Goal: Information Seeking & Learning: Learn about a topic

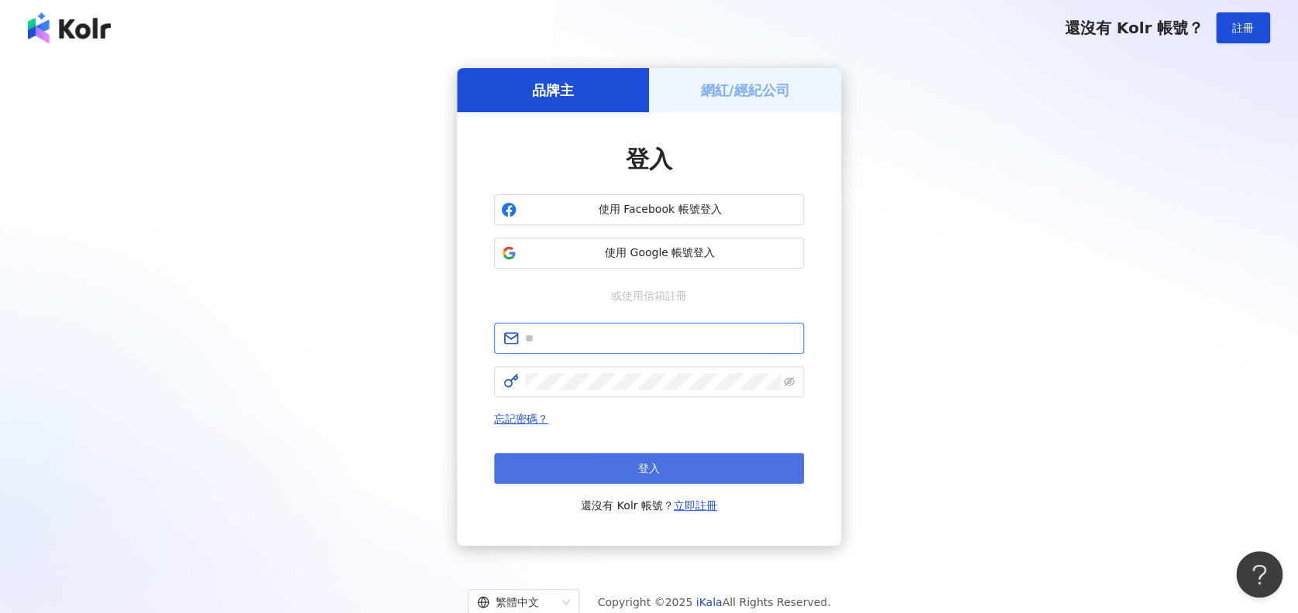
type input "**********"
click at [717, 454] on button "登入" at bounding box center [649, 468] width 310 height 31
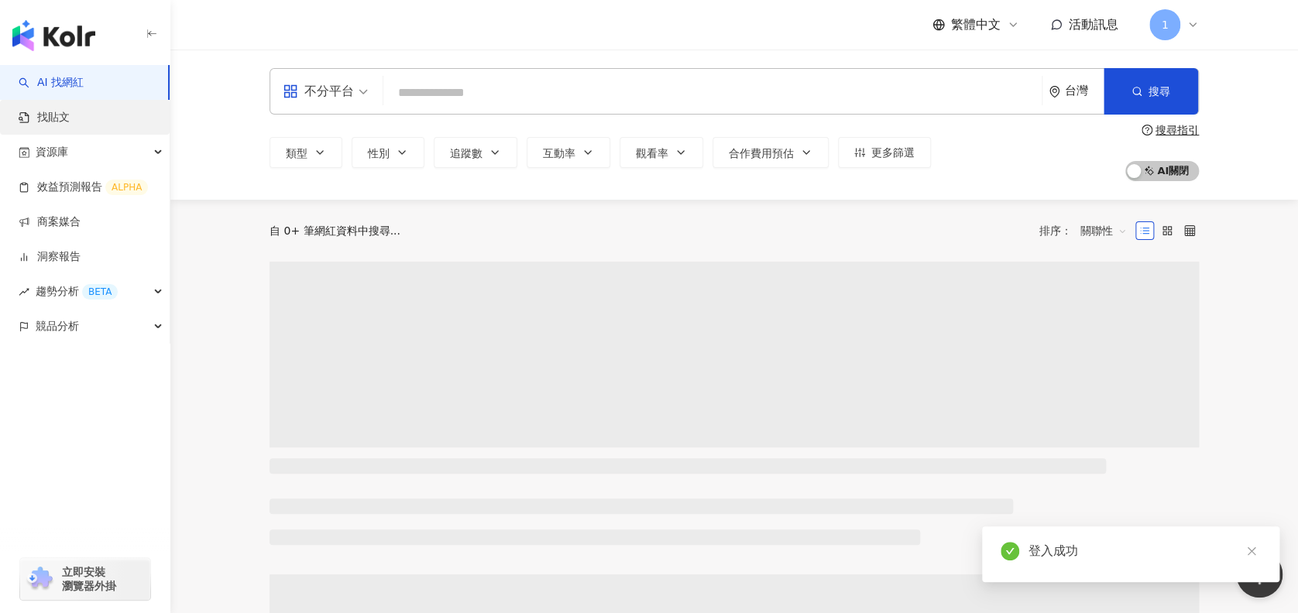
click at [70, 112] on link "找貼文" at bounding box center [44, 117] width 51 height 15
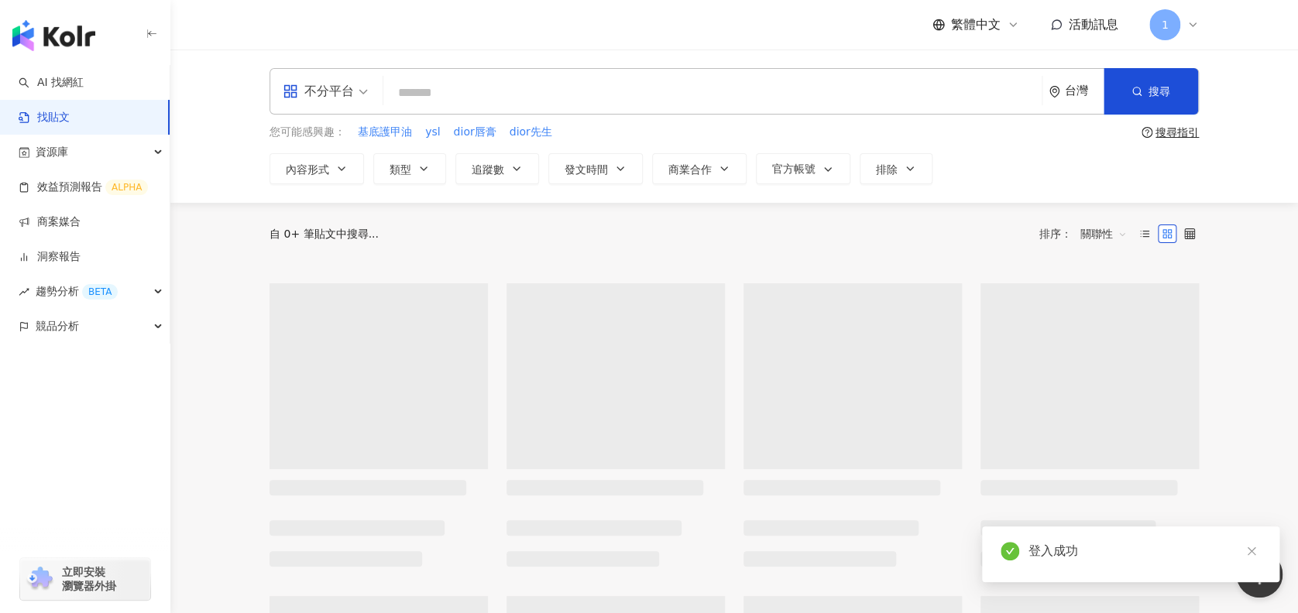
click at [582, 91] on input "search" at bounding box center [713, 92] width 646 height 33
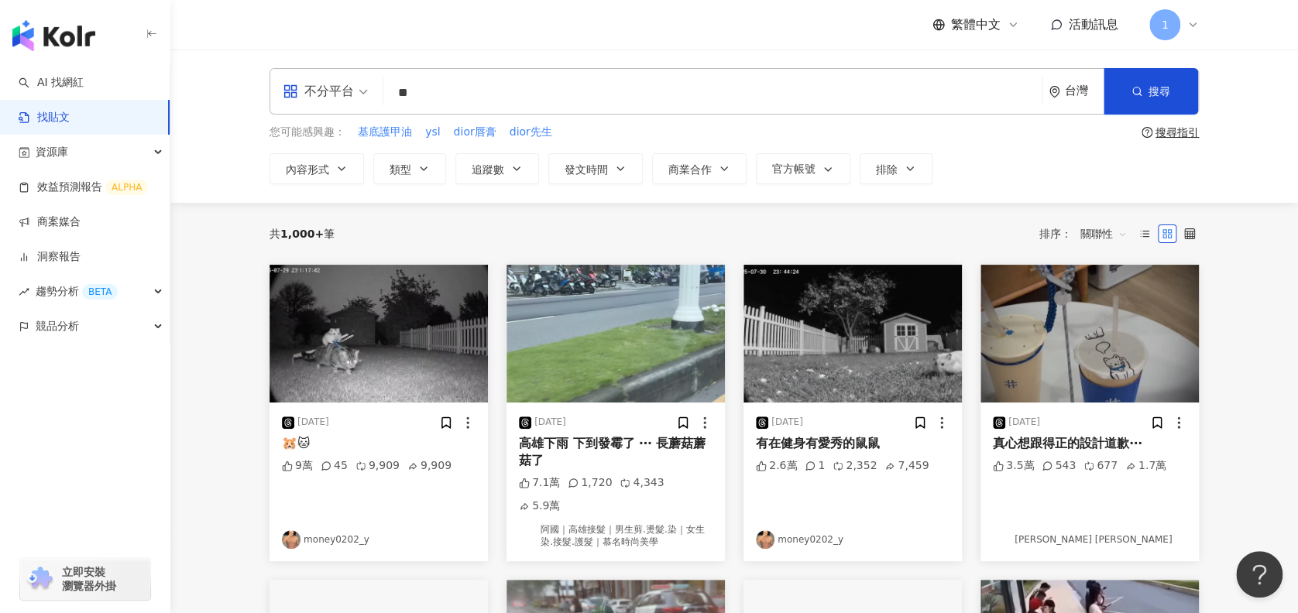
type input "*"
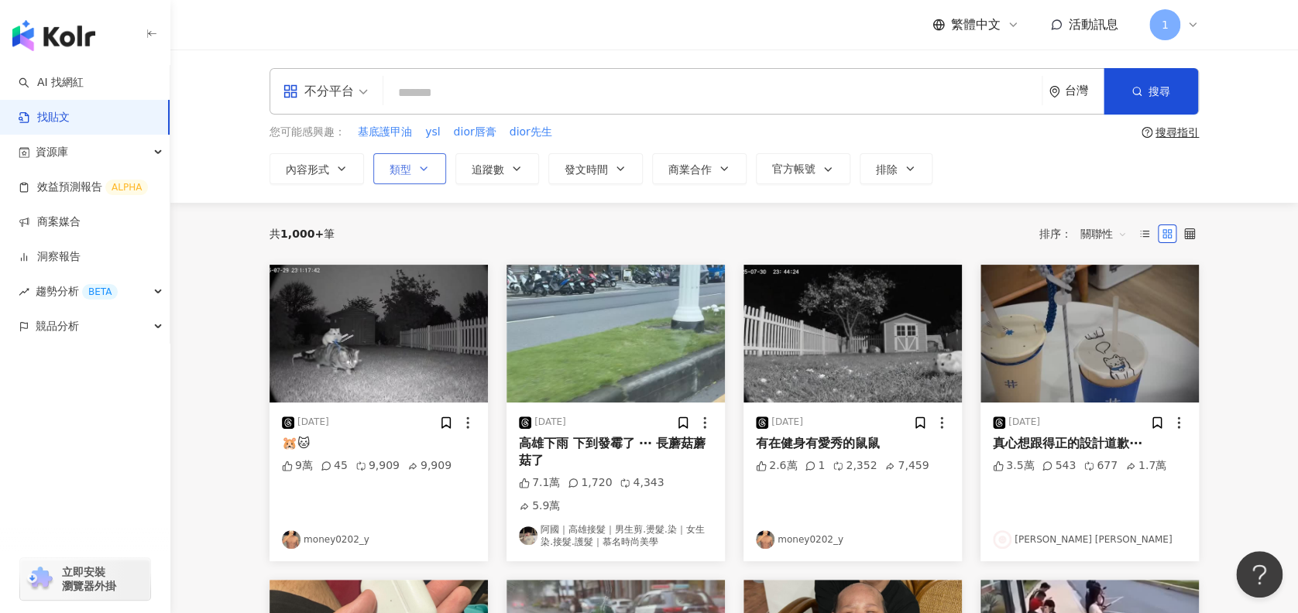
click at [391, 170] on span "類型" at bounding box center [401, 169] width 22 height 12
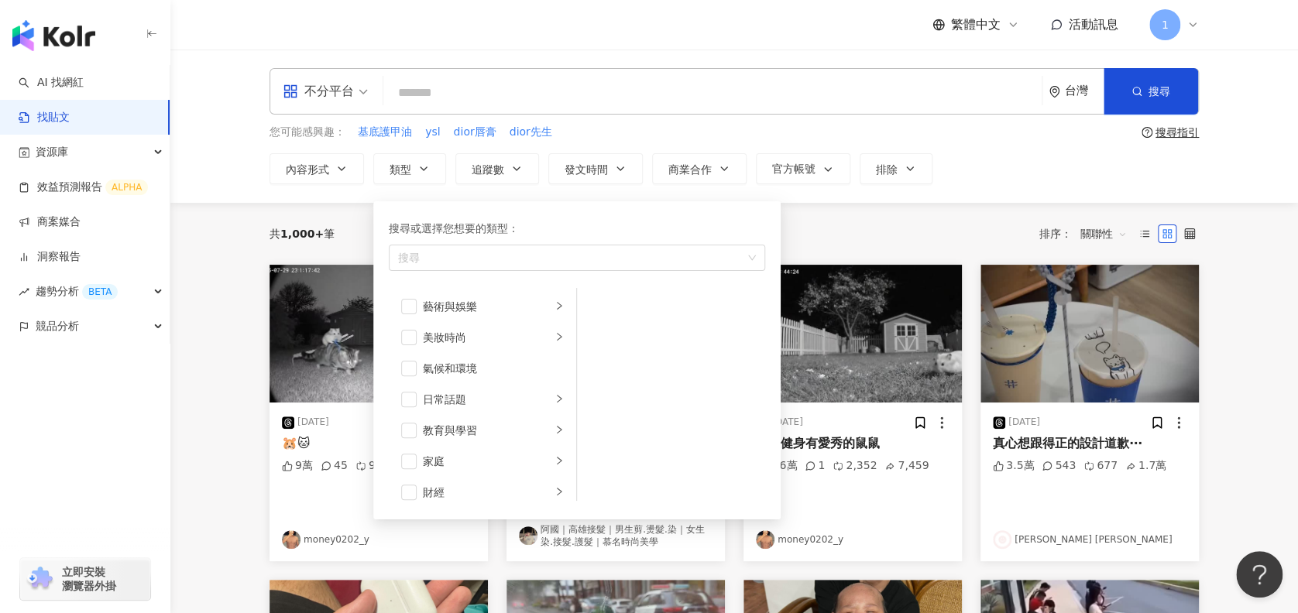
click at [619, 151] on div "不分平台 台灣 搜尋 您可能感興趣： 基底護甲油 ysl dior唇膏 dior先生 搜尋指引 內容形式 類型 搜尋或選擇您想要的類型： 搜尋 藝術與娛樂 美…" at bounding box center [734, 126] width 991 height 116
click at [613, 159] on button "發文時間" at bounding box center [595, 168] width 95 height 31
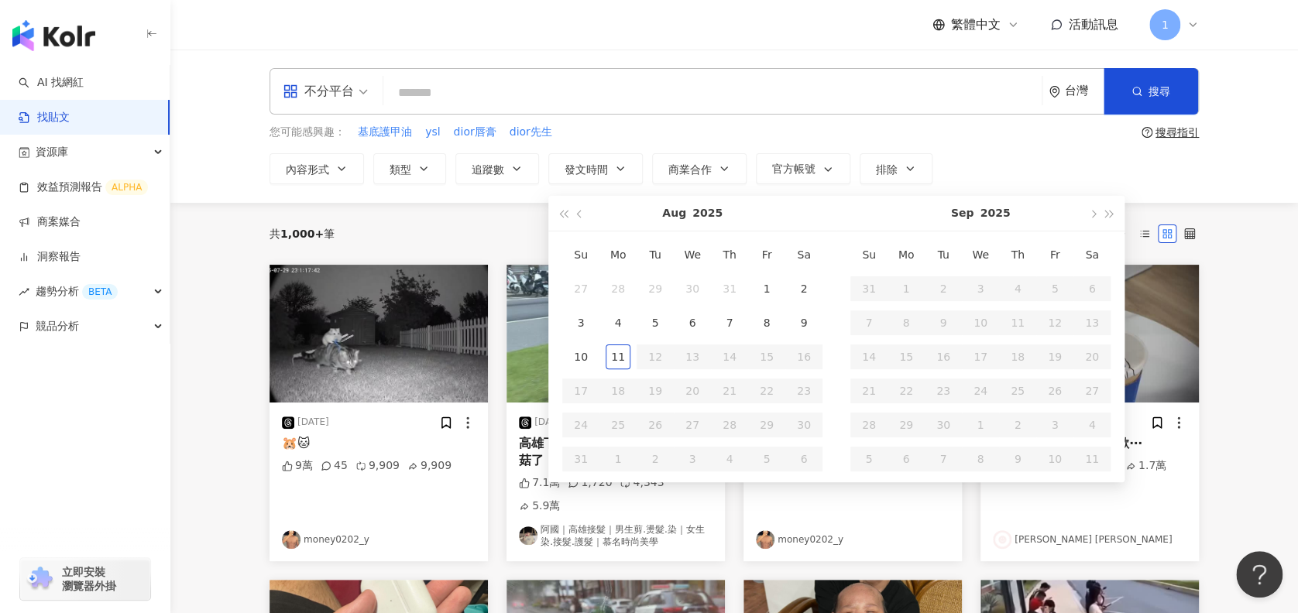
type input "**********"
click at [572, 216] on button "button" at bounding box center [580, 212] width 17 height 35
type input "**********"
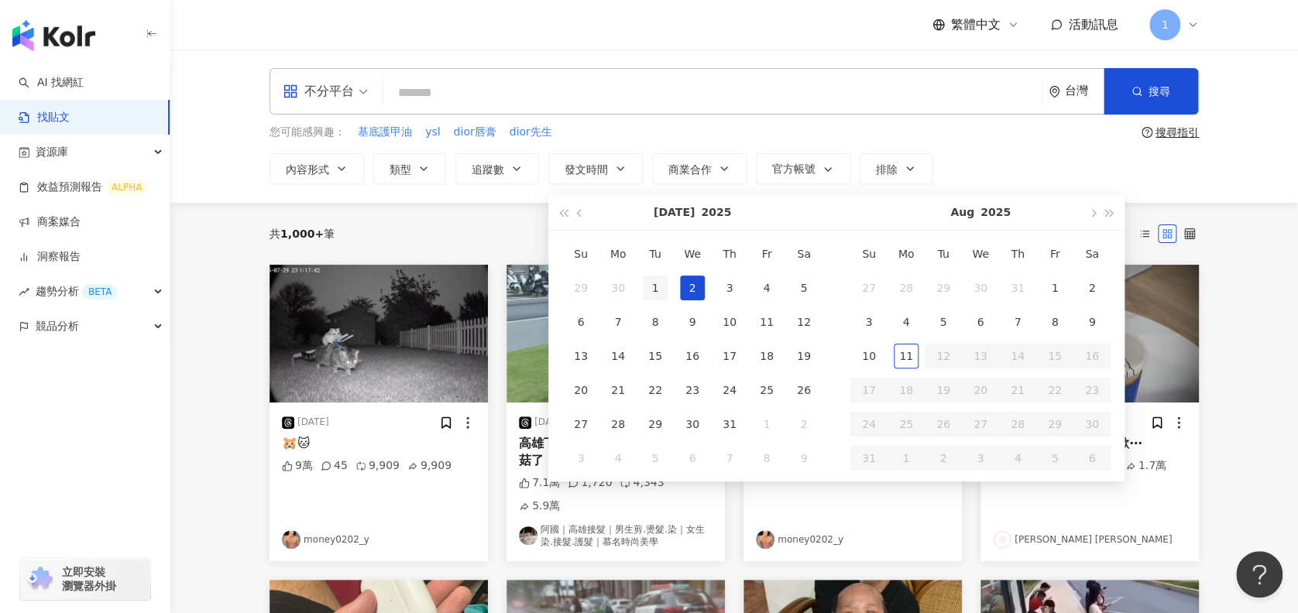
type input "**********"
click at [658, 279] on div "1" at bounding box center [655, 288] width 25 height 25
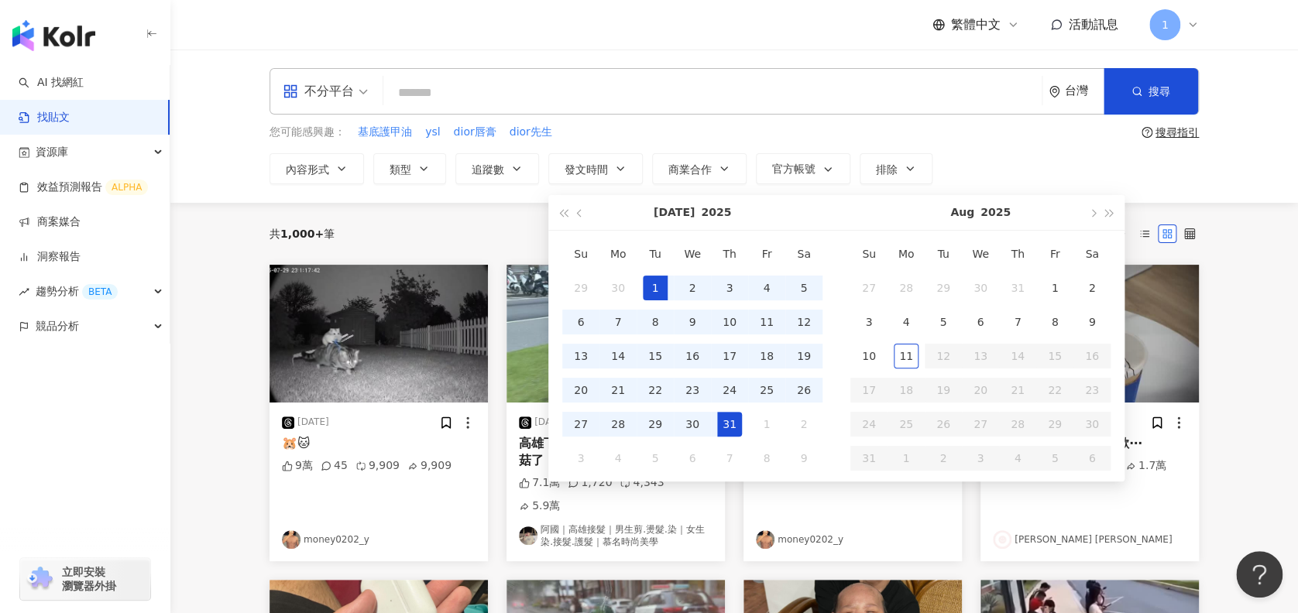
click at [731, 426] on div "31" at bounding box center [729, 424] width 25 height 25
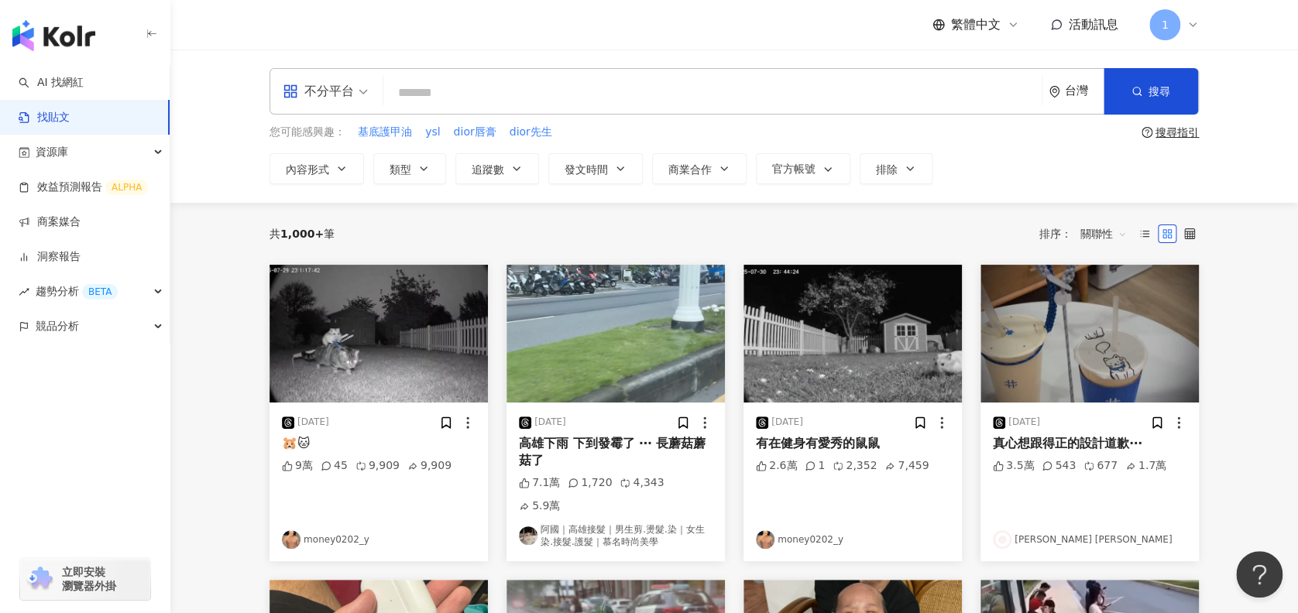
type input "**********"
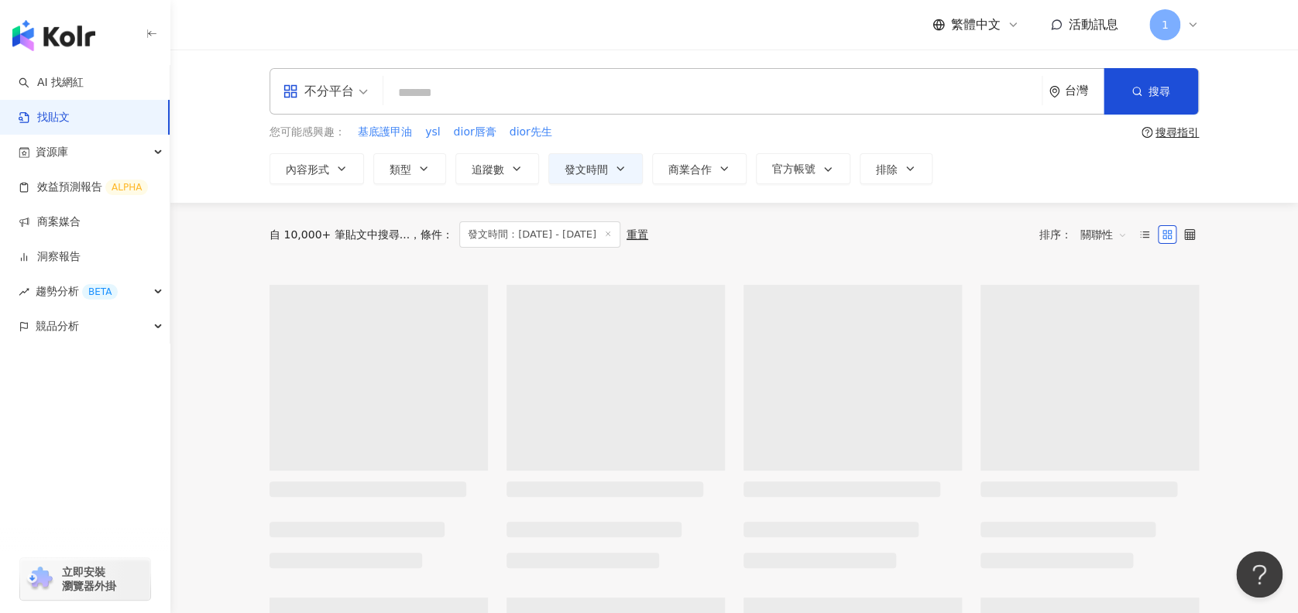
type input "**********"
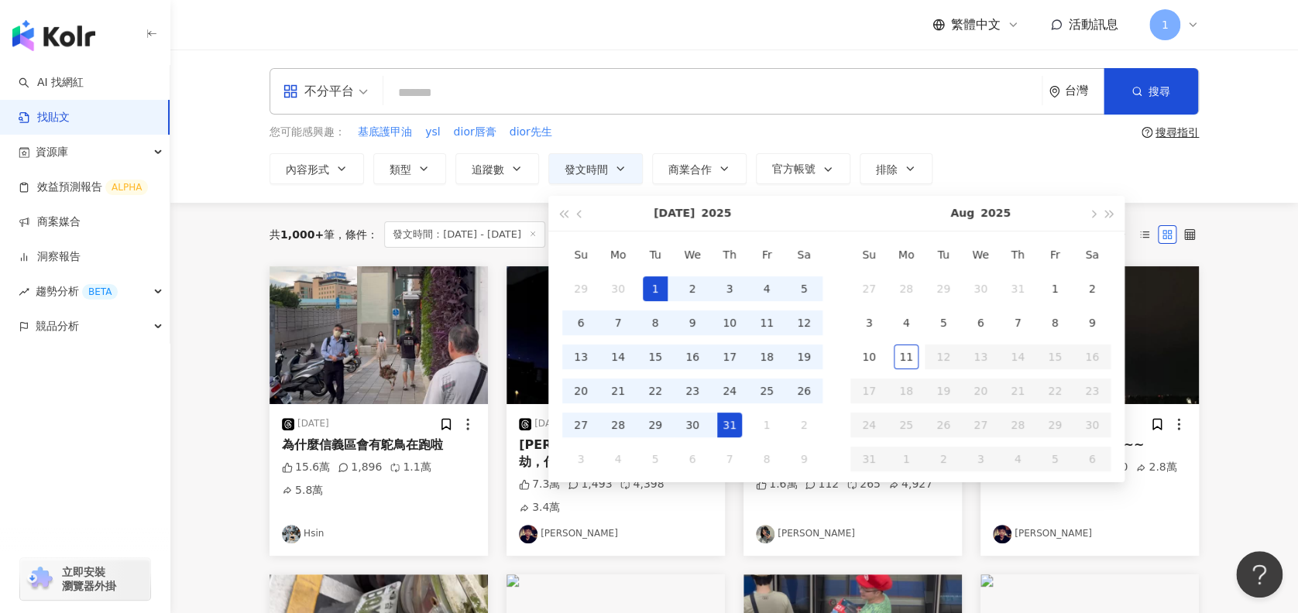
click at [647, 105] on input "search" at bounding box center [713, 92] width 646 height 33
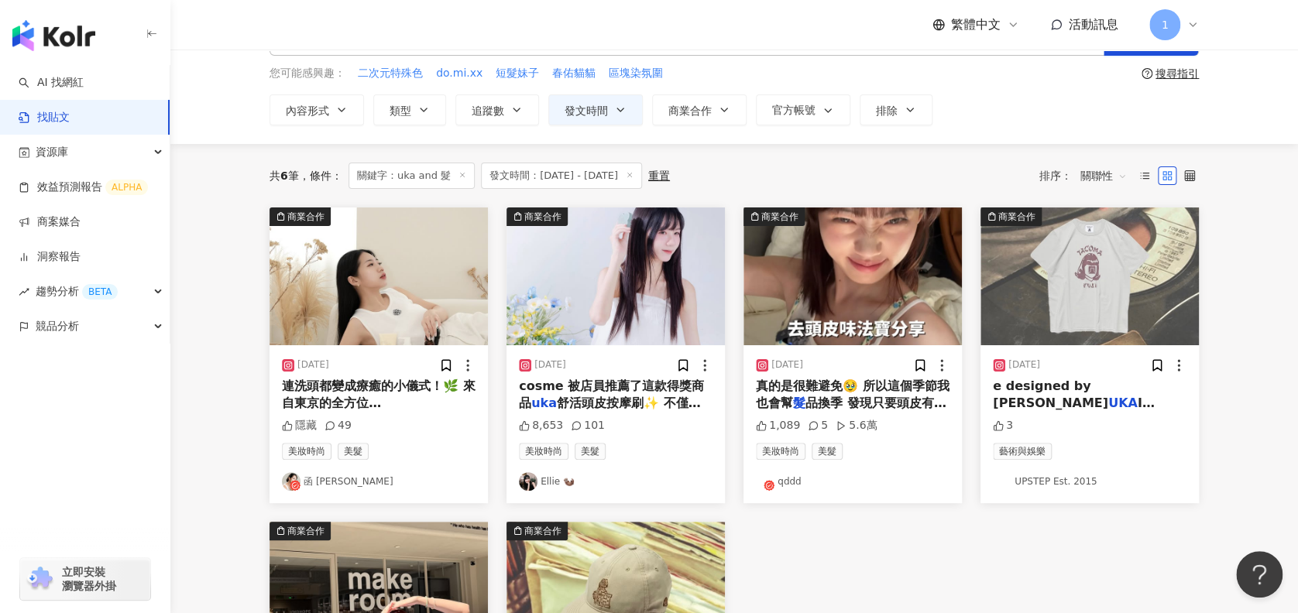
scroll to position [103, 0]
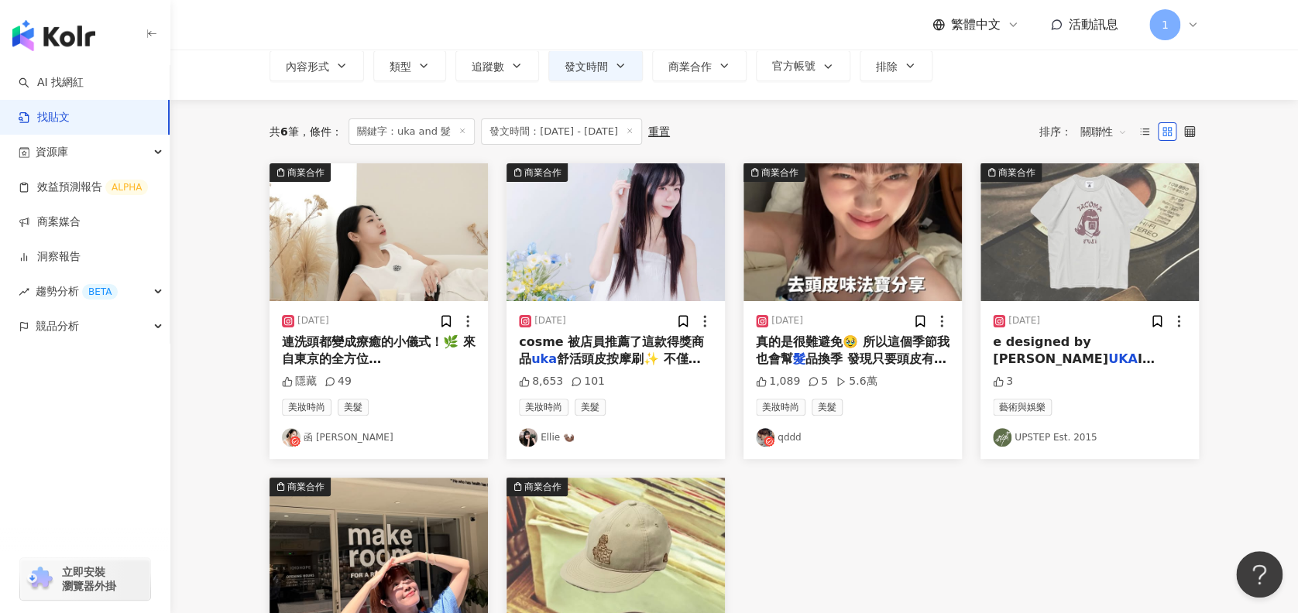
click at [337, 286] on img at bounding box center [379, 232] width 218 height 138
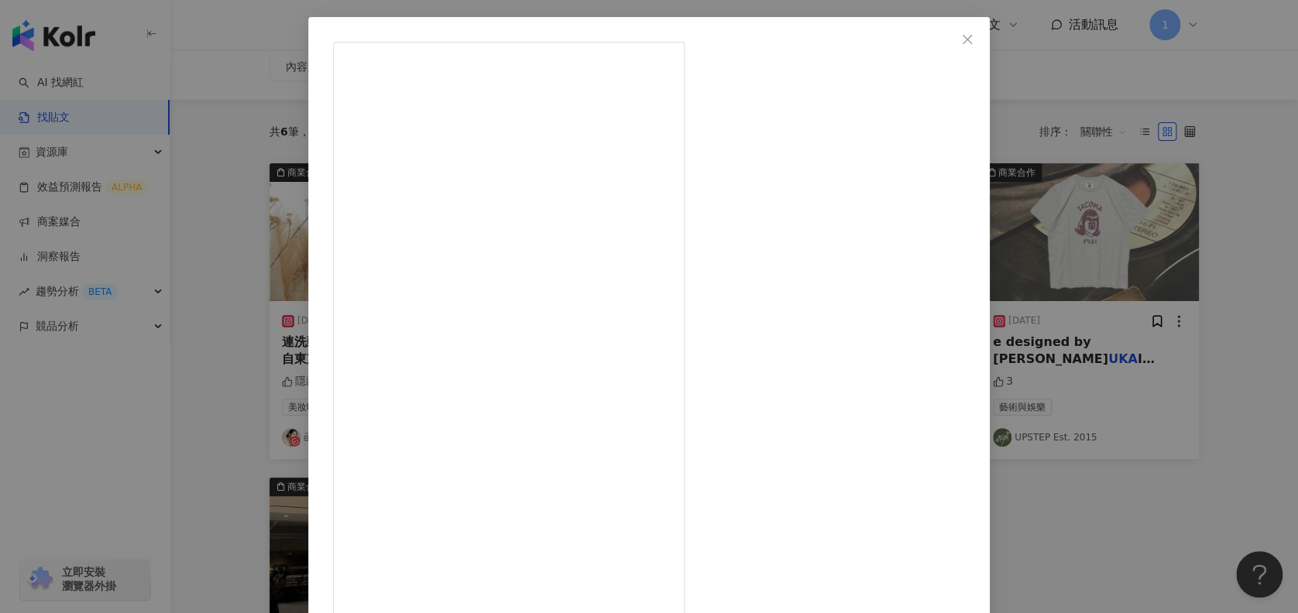
scroll to position [62, 0]
click at [1047, 287] on div "函 [PERSON_NAME] [DATE] 連洗頭都變成療癒的小儀式！🌿 來自東京的全方位[PERSON_NAME]品牌uka @instauka 主打從指…" at bounding box center [649, 306] width 1298 height 613
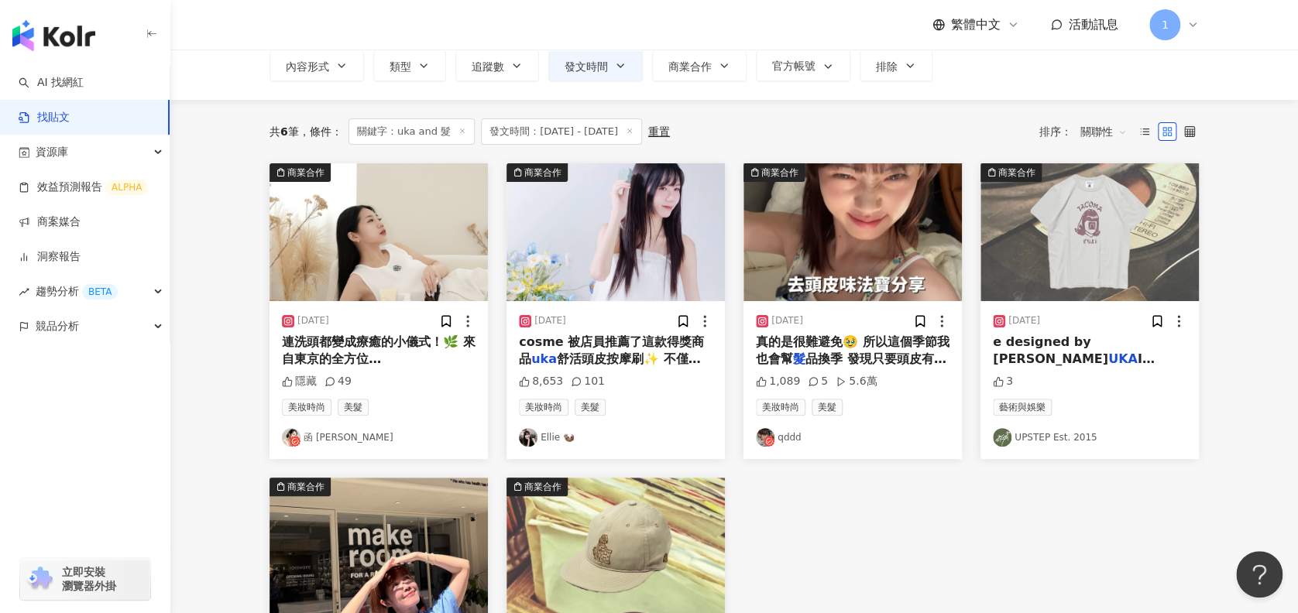
click at [660, 230] on img at bounding box center [616, 232] width 218 height 138
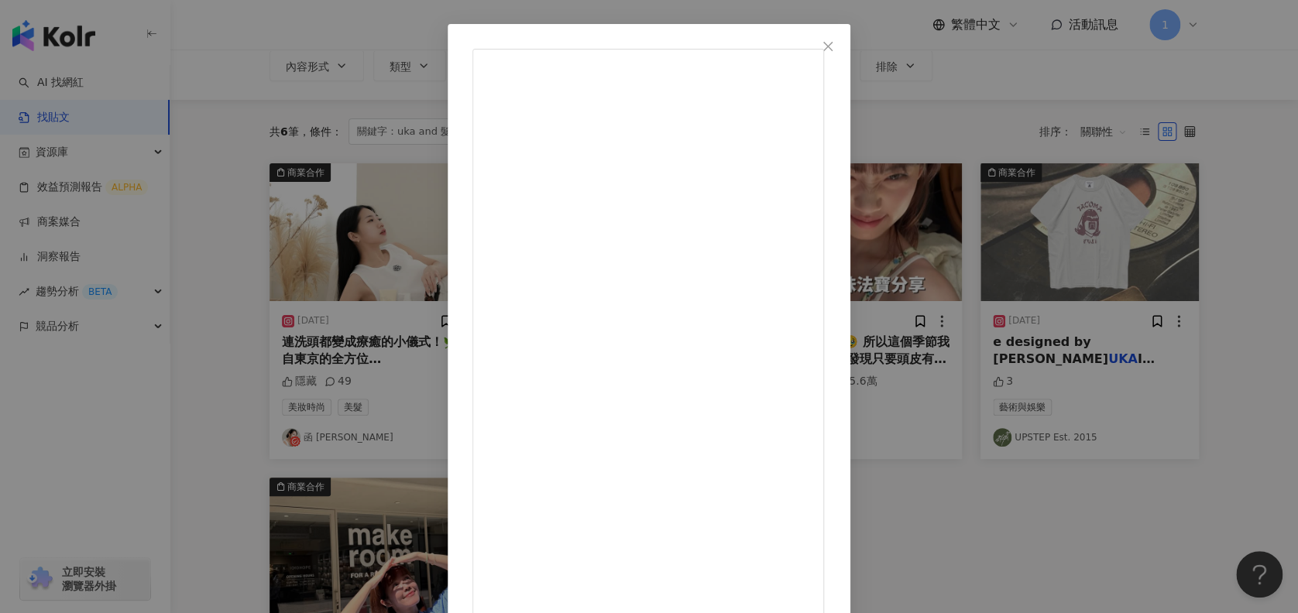
scroll to position [81, 0]
click at [1191, 343] on div "[PERSON_NAME] 🦦 [DATE] 8,653 101 查看原始貼文" at bounding box center [649, 306] width 1298 height 613
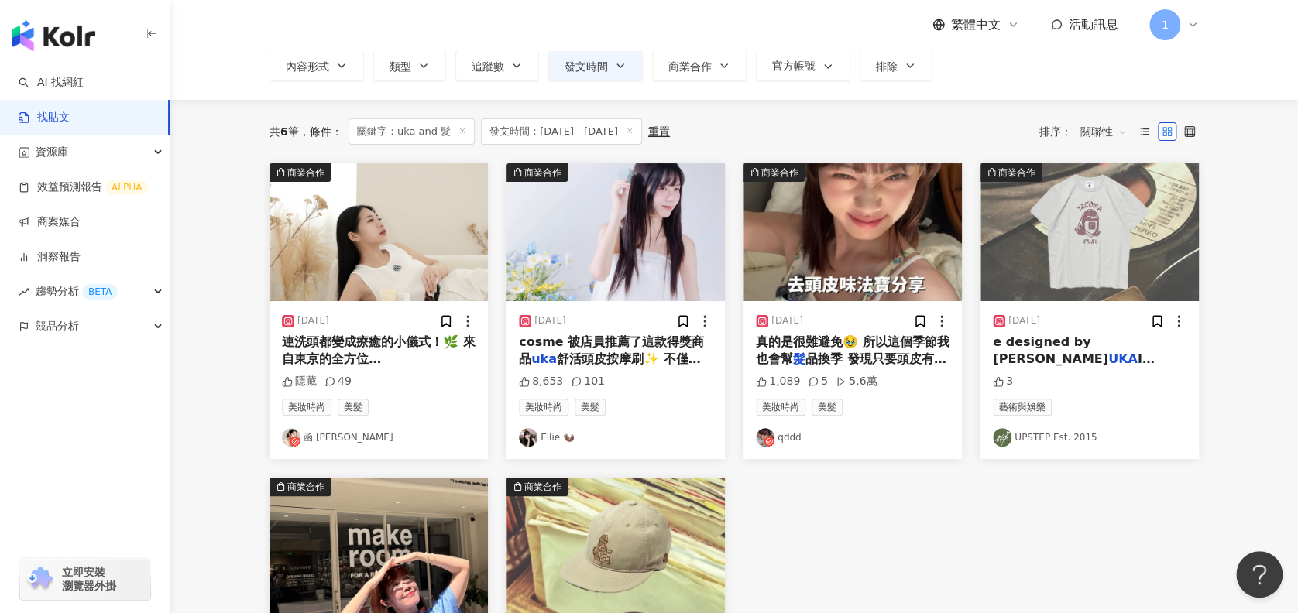
click at [877, 331] on div "[DATE] 真的是很難避免🥹 所以這個季節我也會幫 髮 品換季 發現只要頭皮有定期在做淨化調理 1,089 5 5.6萬 美妝時尚 美髮 qddd" at bounding box center [853, 380] width 218 height 158
click at [864, 244] on img at bounding box center [853, 232] width 218 height 138
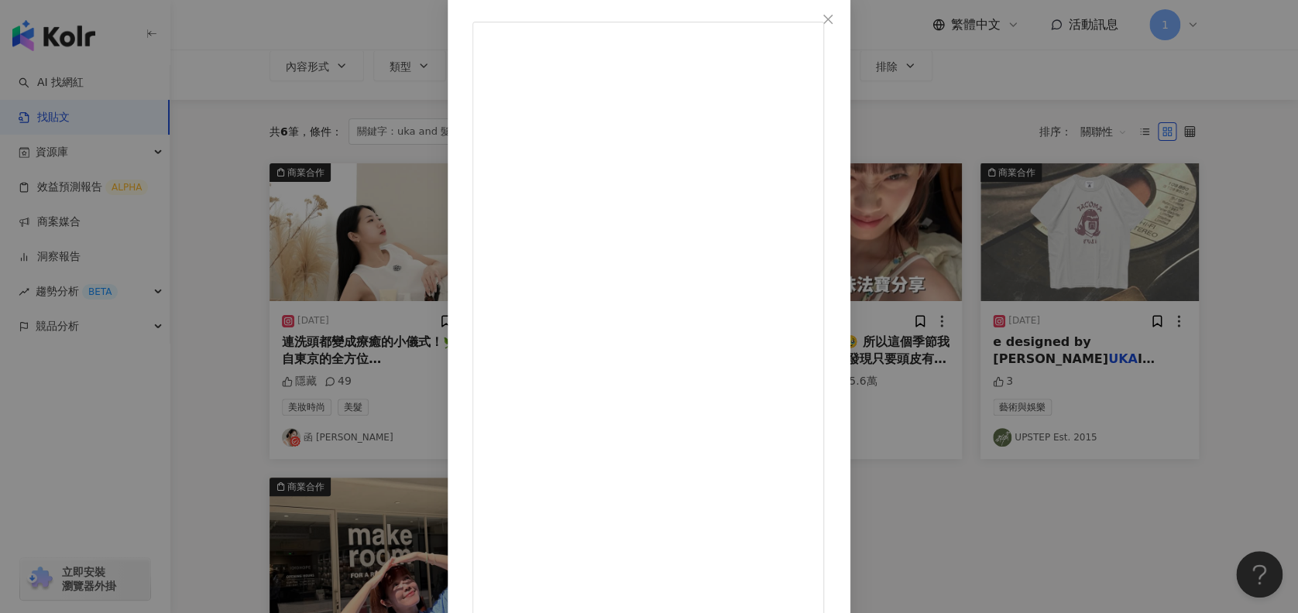
click at [844, 25] on button "Close" at bounding box center [828, 19] width 31 height 31
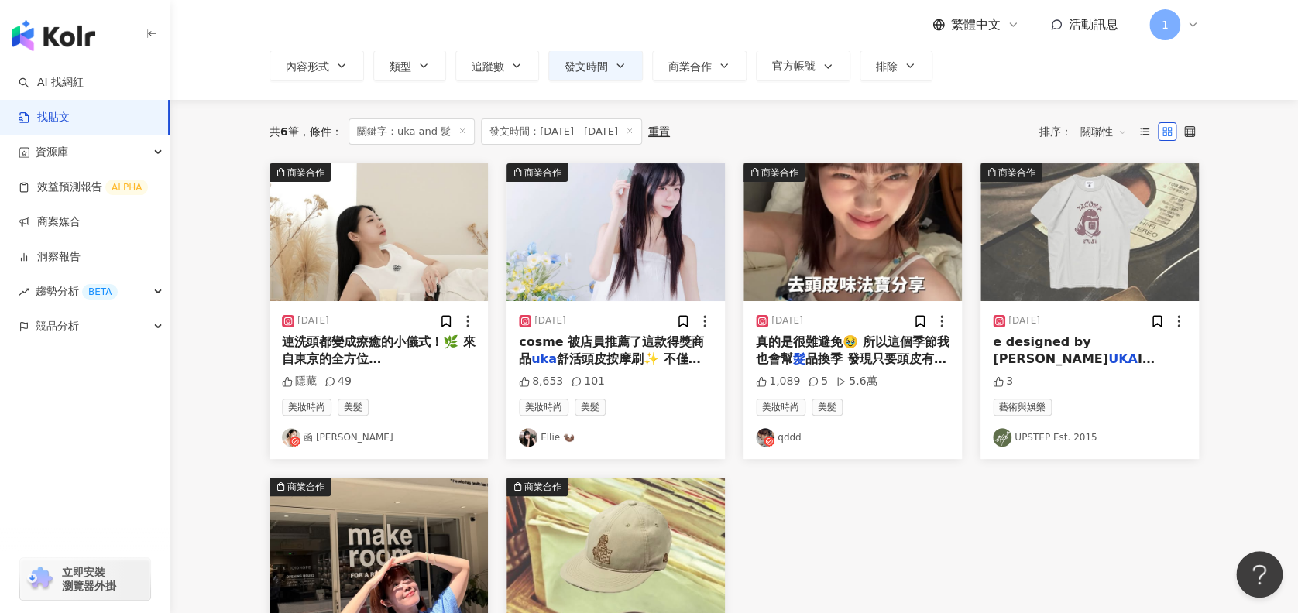
scroll to position [0, 0]
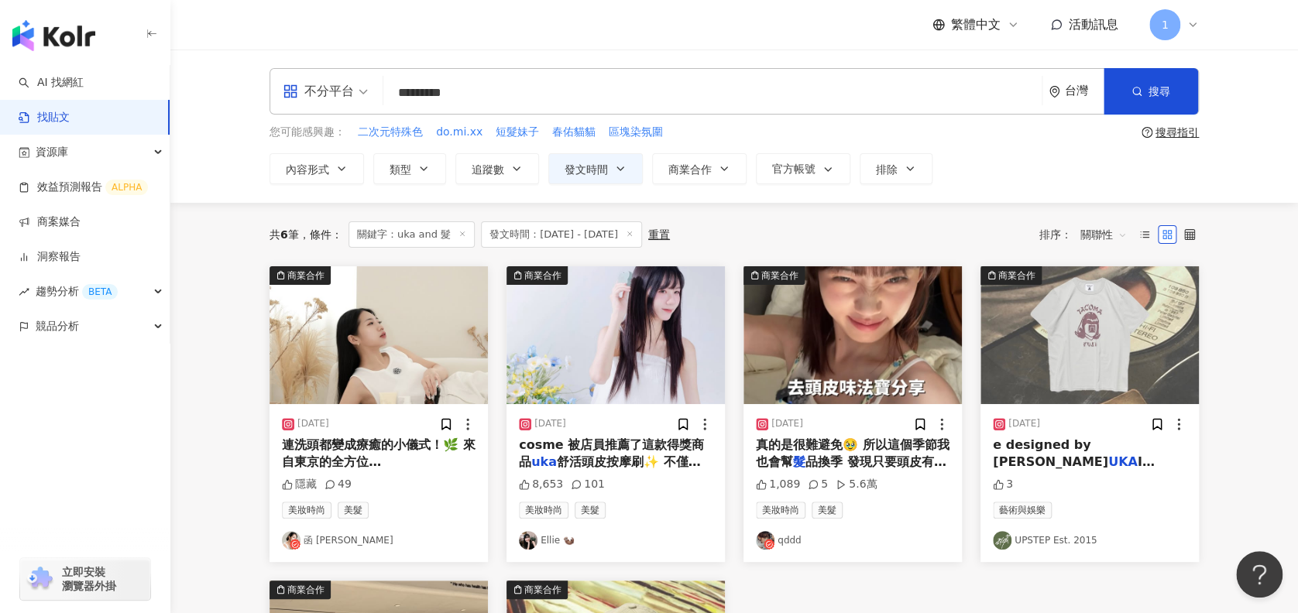
drag, startPoint x: 418, startPoint y: 98, endPoint x: 393, endPoint y: 96, distance: 24.8
click at [393, 96] on input "*********" at bounding box center [713, 92] width 646 height 33
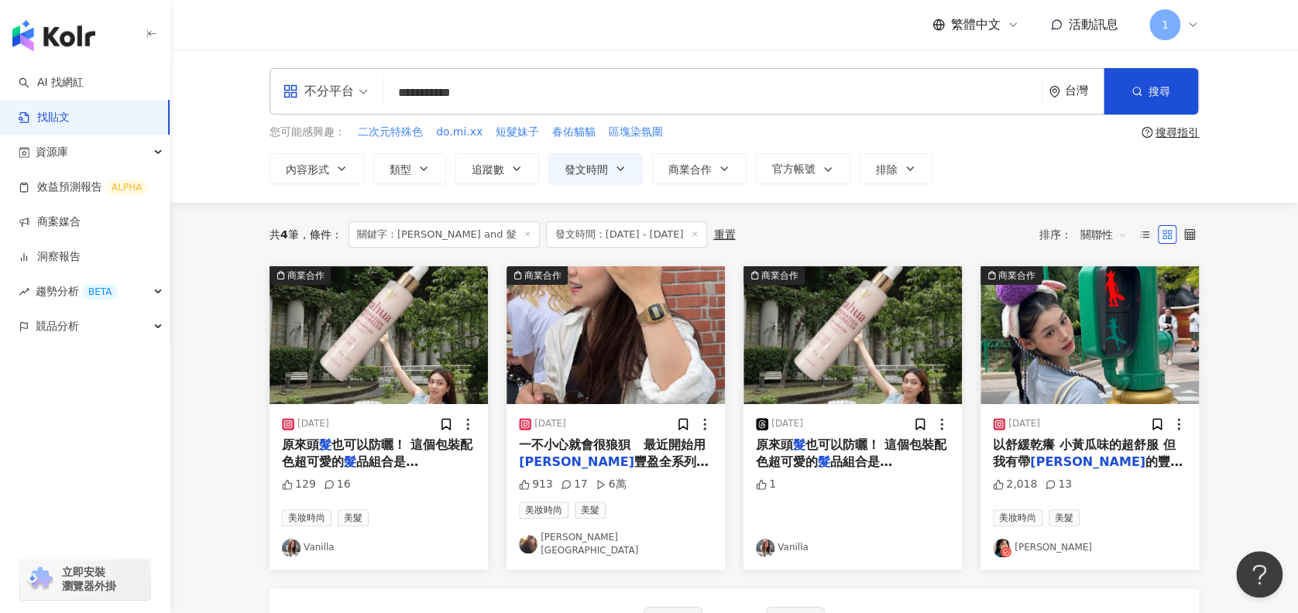
click at [387, 326] on img at bounding box center [379, 335] width 218 height 138
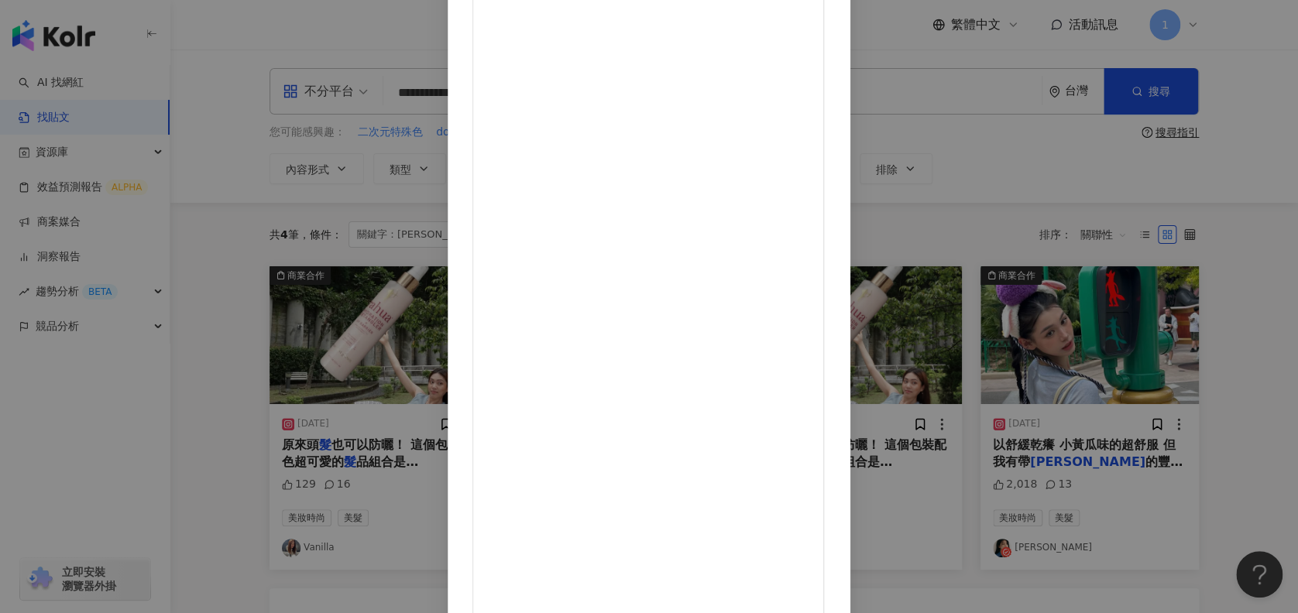
scroll to position [110, 0]
click at [1066, 271] on div "Vanilla [DATE] 原來頭髮也可以防曬！ 這個包裝配色超可愛的髮品組合是rahua! rahua 果油的天然植萃能量強韌頭髮結構與彈性 有多種維他命…" at bounding box center [649, 306] width 1298 height 613
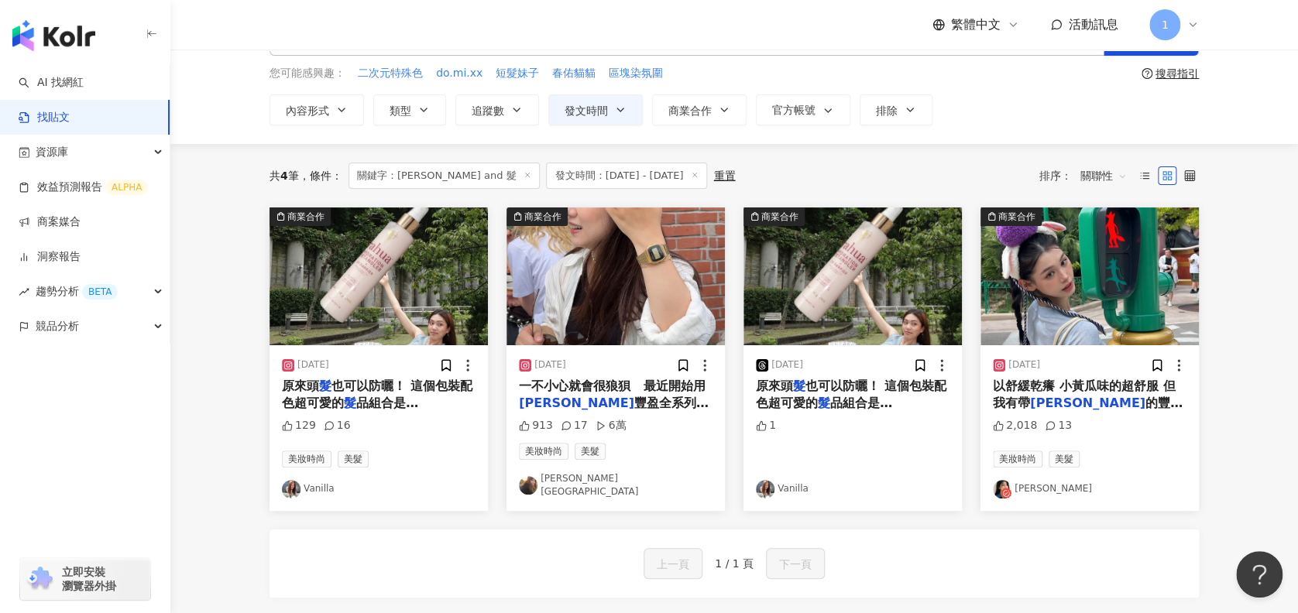
scroll to position [206, 0]
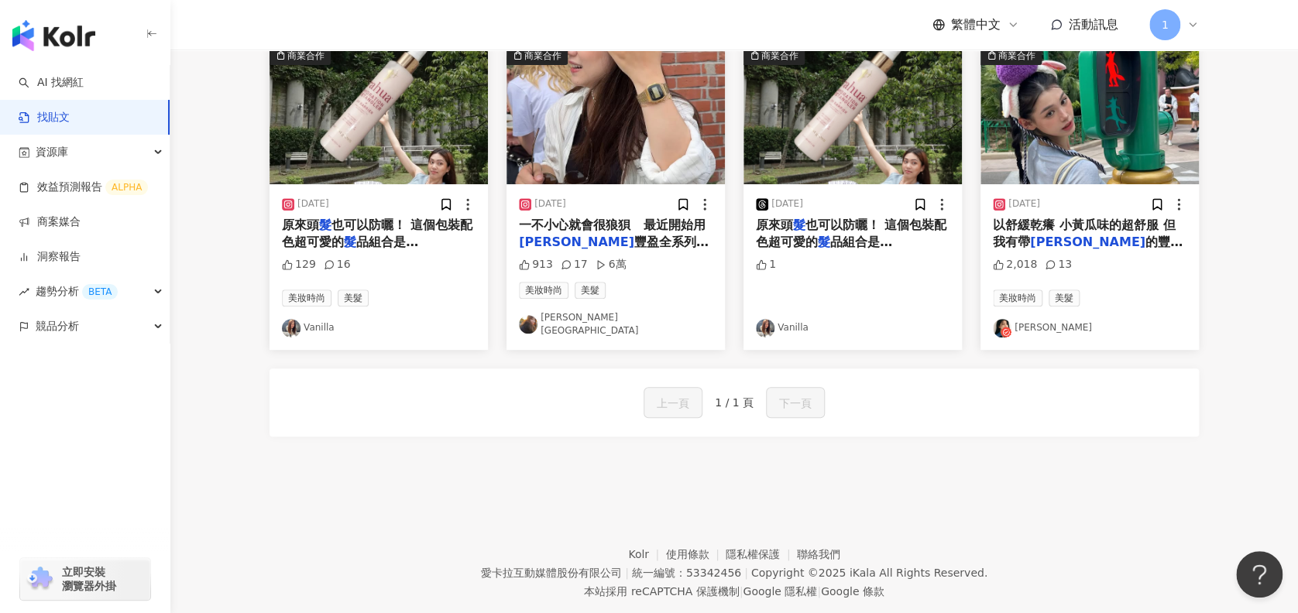
click at [634, 156] on img at bounding box center [616, 115] width 218 height 138
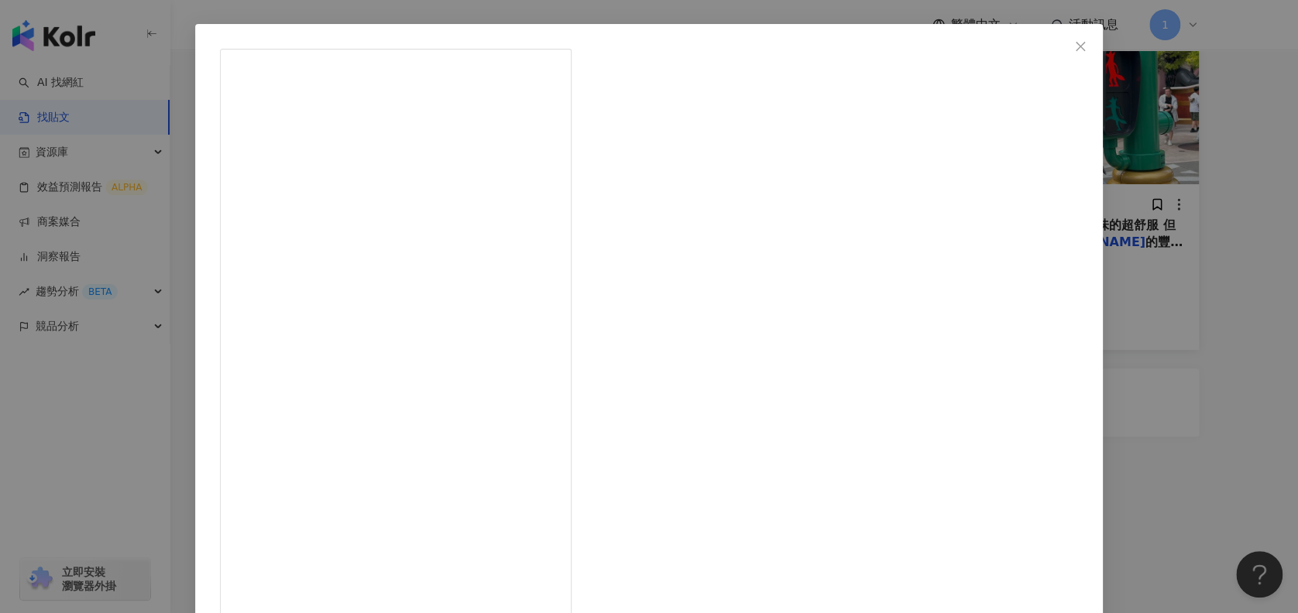
scroll to position [81, 0]
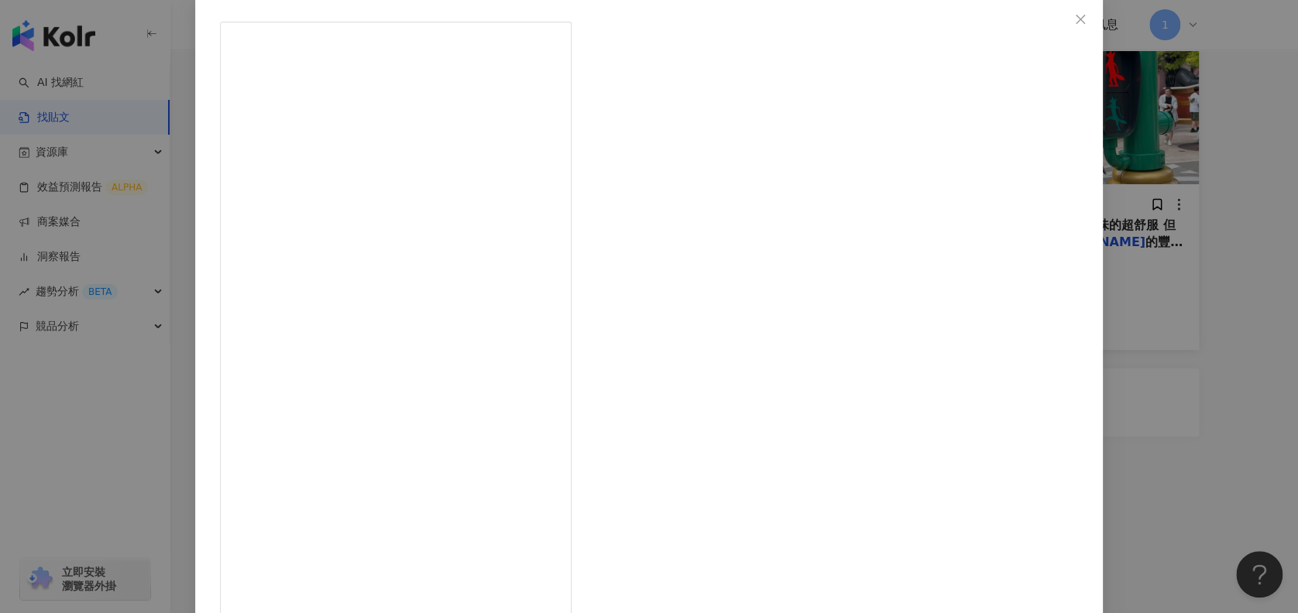
drag, startPoint x: 1177, startPoint y: 322, endPoint x: 1167, endPoint y: 343, distance: 22.9
click at [1177, 323] on div "[PERSON_NAME] Liao [DATE] 夏天熱浪來襲 一步出室外就能感受到頭皮在冒熱氣 尤其帶小嬰出門 一不小心就會很狼狽 ⁣ ⁣ 最近開始用ra…" at bounding box center [649, 306] width 1298 height 613
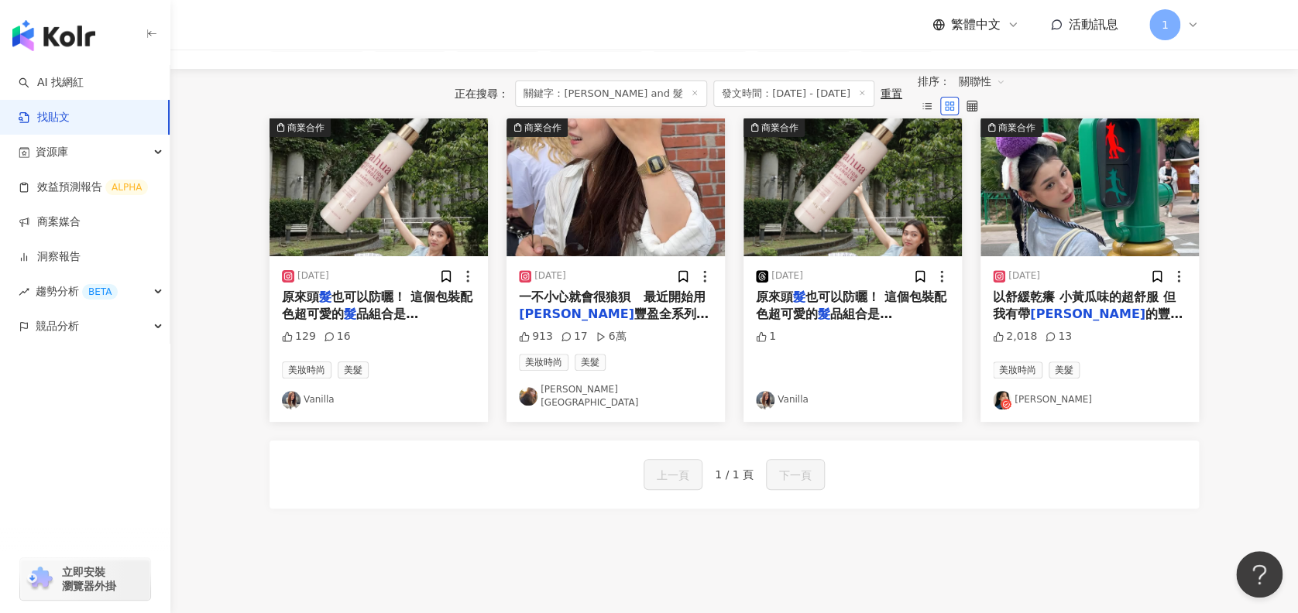
scroll to position [103, 0]
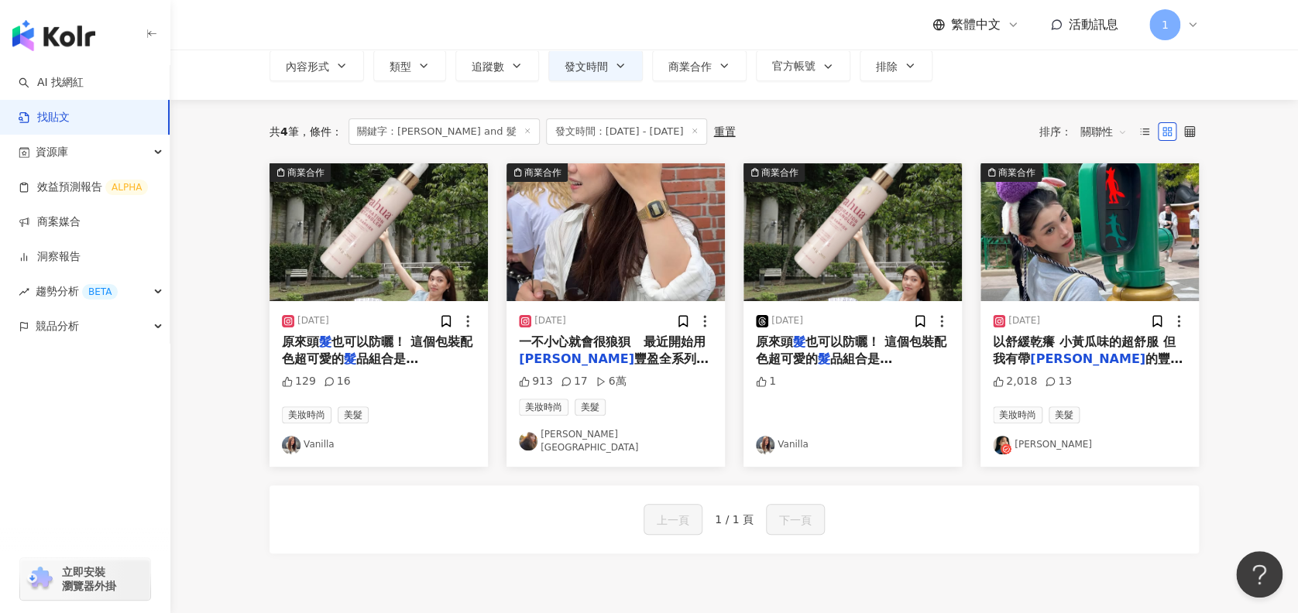
click at [1067, 238] on img at bounding box center [1090, 232] width 218 height 138
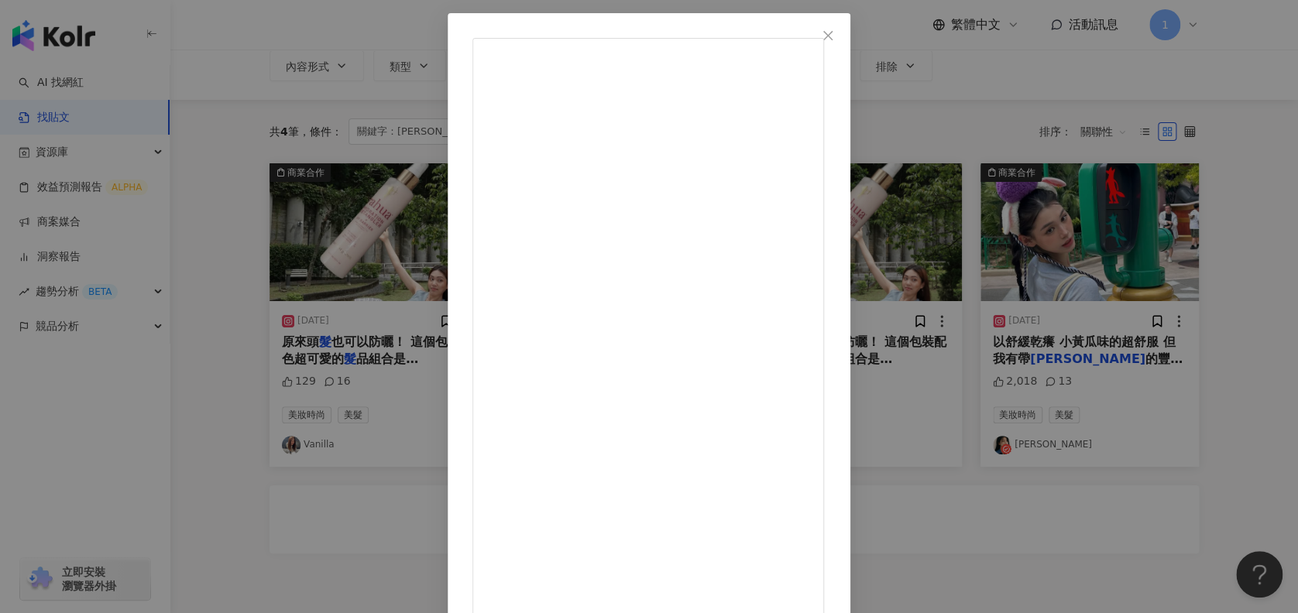
scroll to position [111, 0]
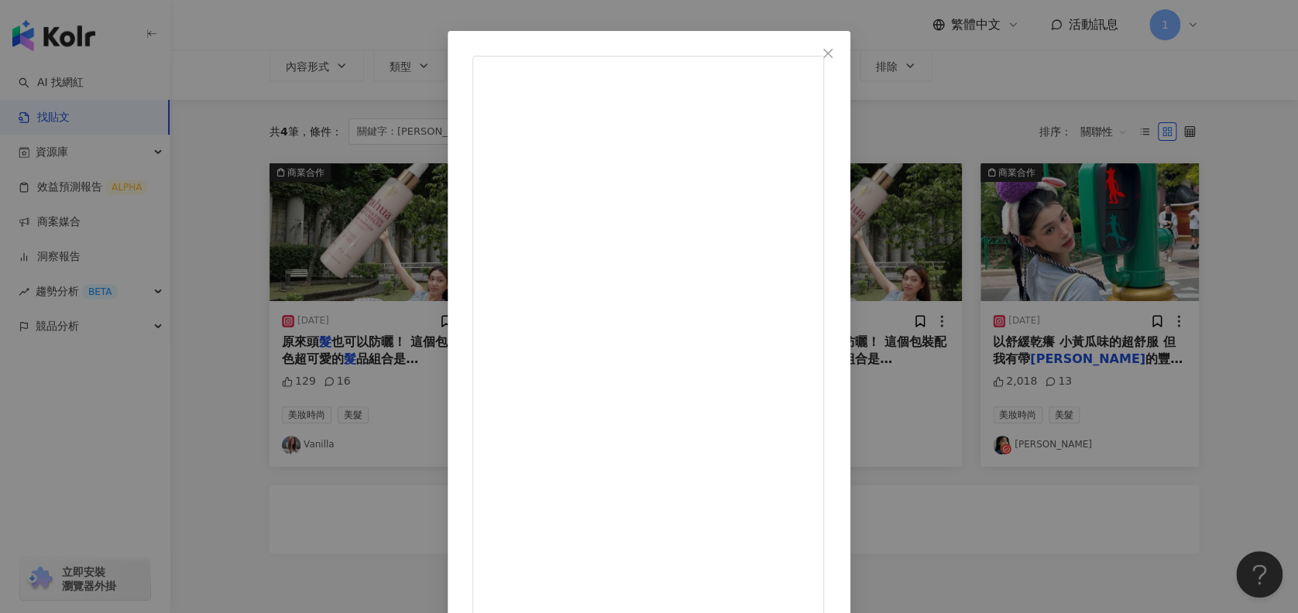
scroll to position [0, 0]
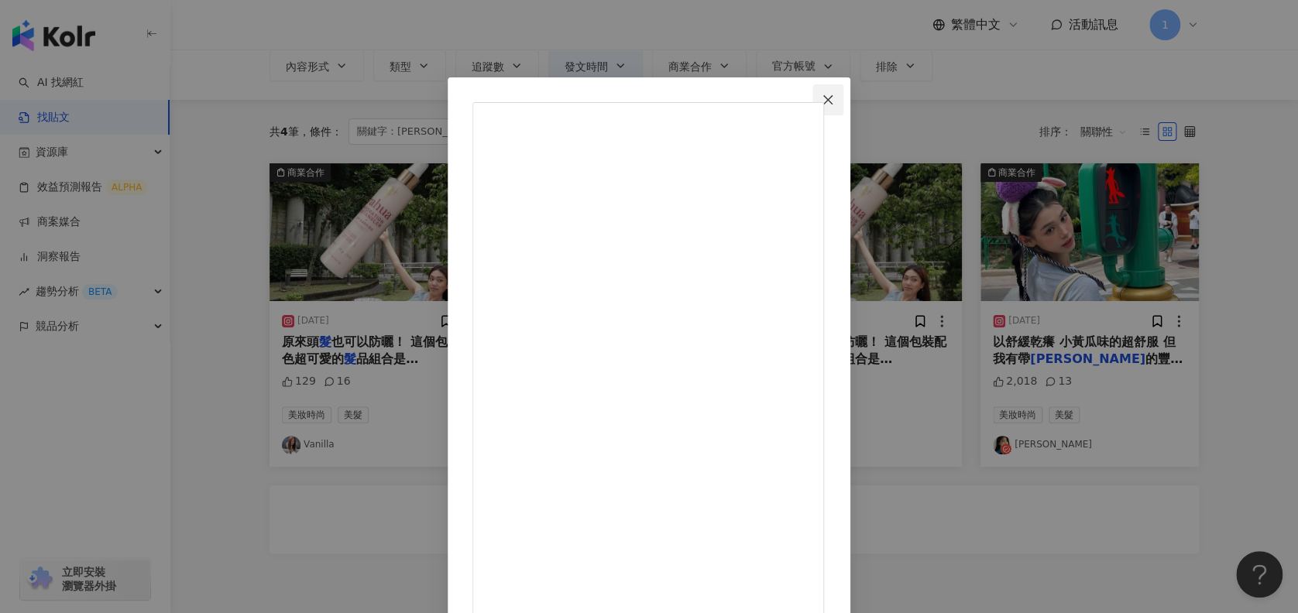
click at [834, 99] on icon "close" at bounding box center [828, 100] width 12 height 12
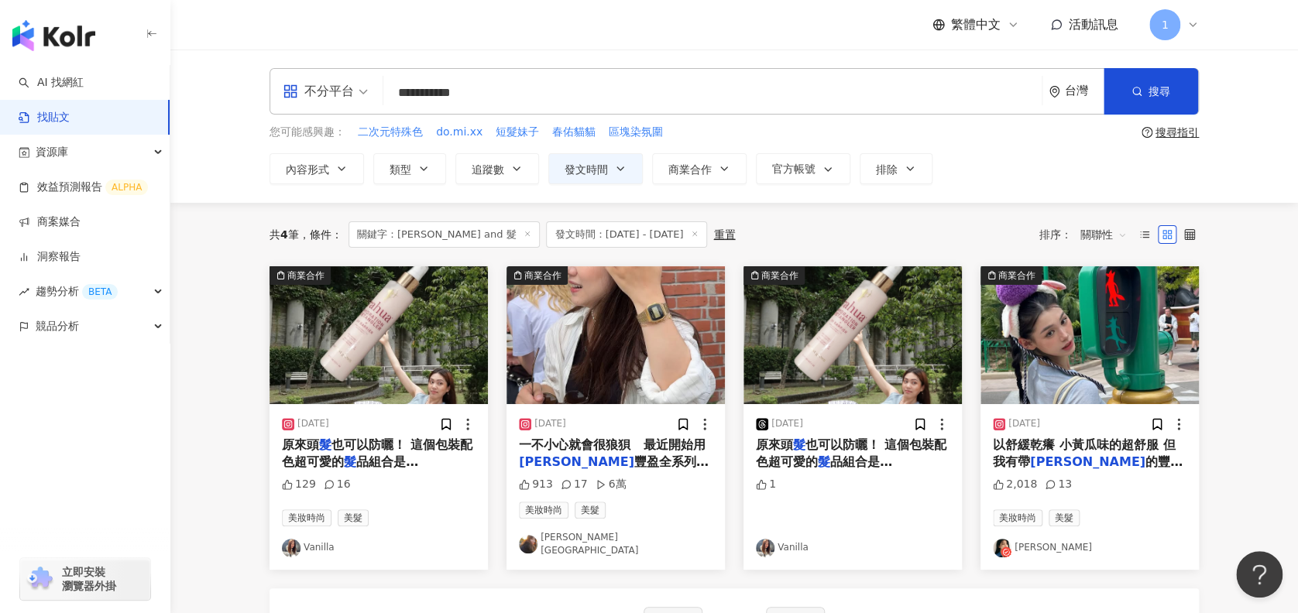
drag, startPoint x: 427, startPoint y: 90, endPoint x: 341, endPoint y: 85, distance: 86.1
click at [341, 85] on div "**********" at bounding box center [735, 91] width 930 height 46
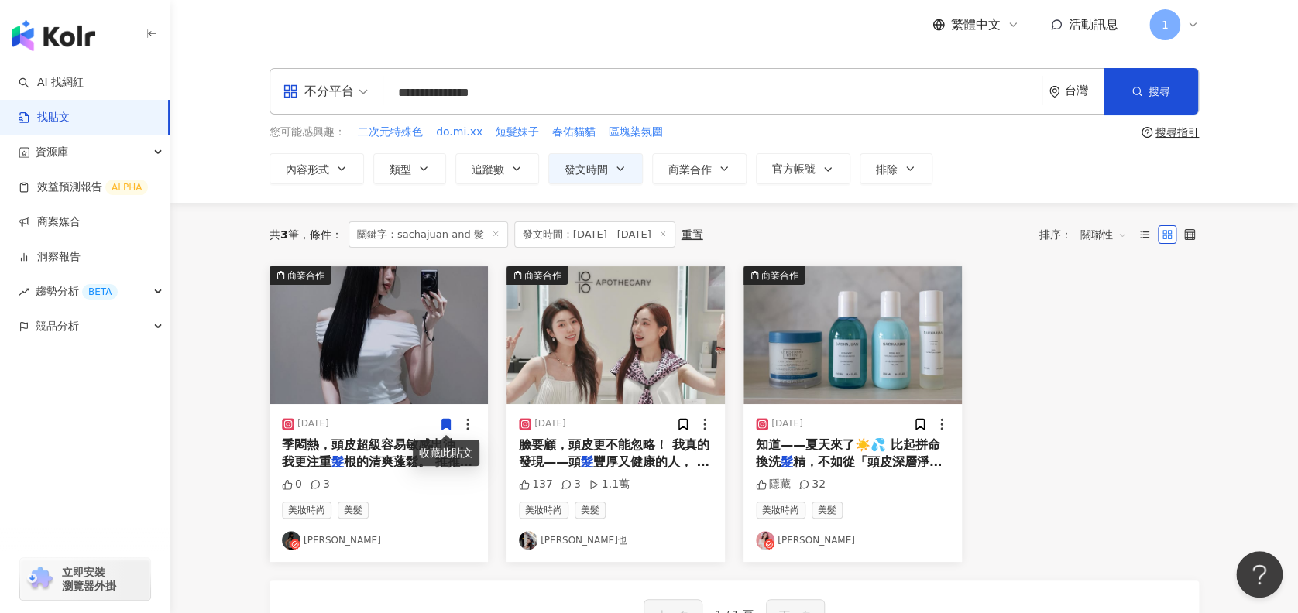
click at [351, 314] on img at bounding box center [379, 335] width 218 height 138
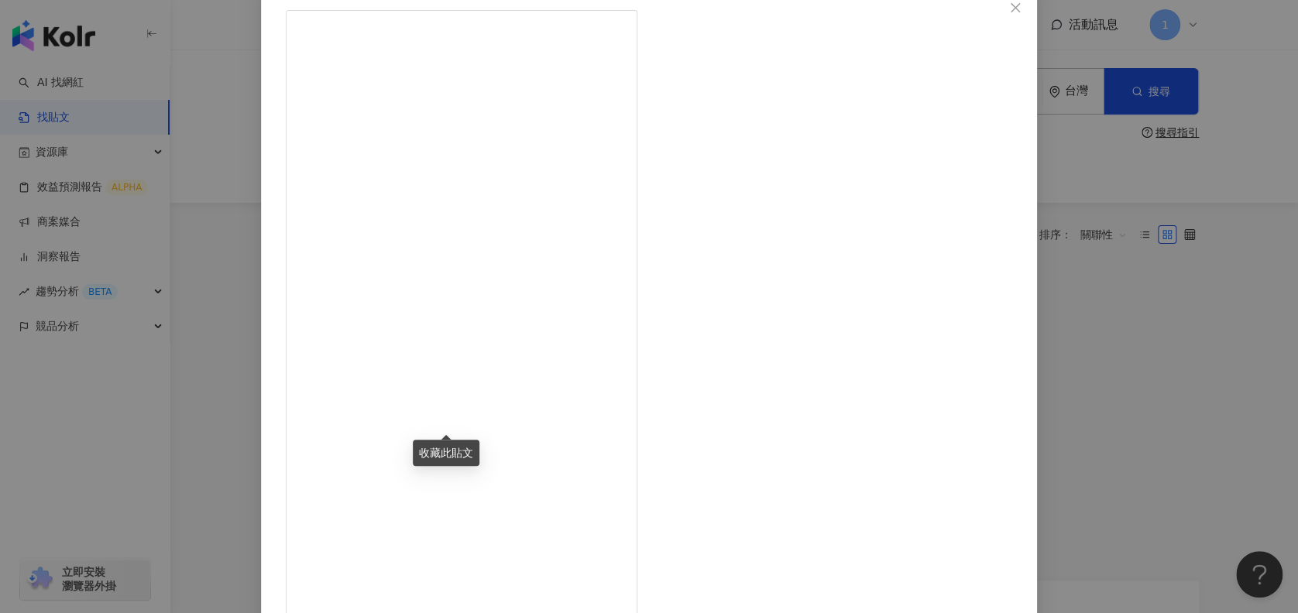
click at [1087, 270] on div "[PERSON_NAME] [DATE] 0 3 查看原始貼文" at bounding box center [649, 306] width 1298 height 613
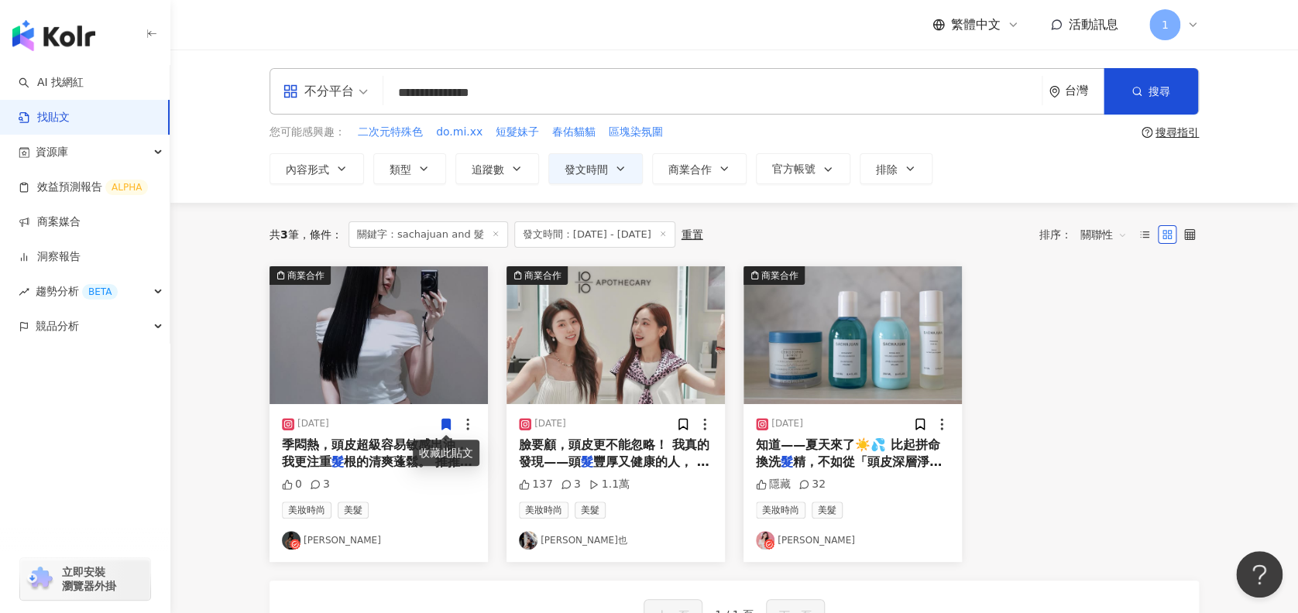
click at [627, 390] on img at bounding box center [616, 335] width 218 height 138
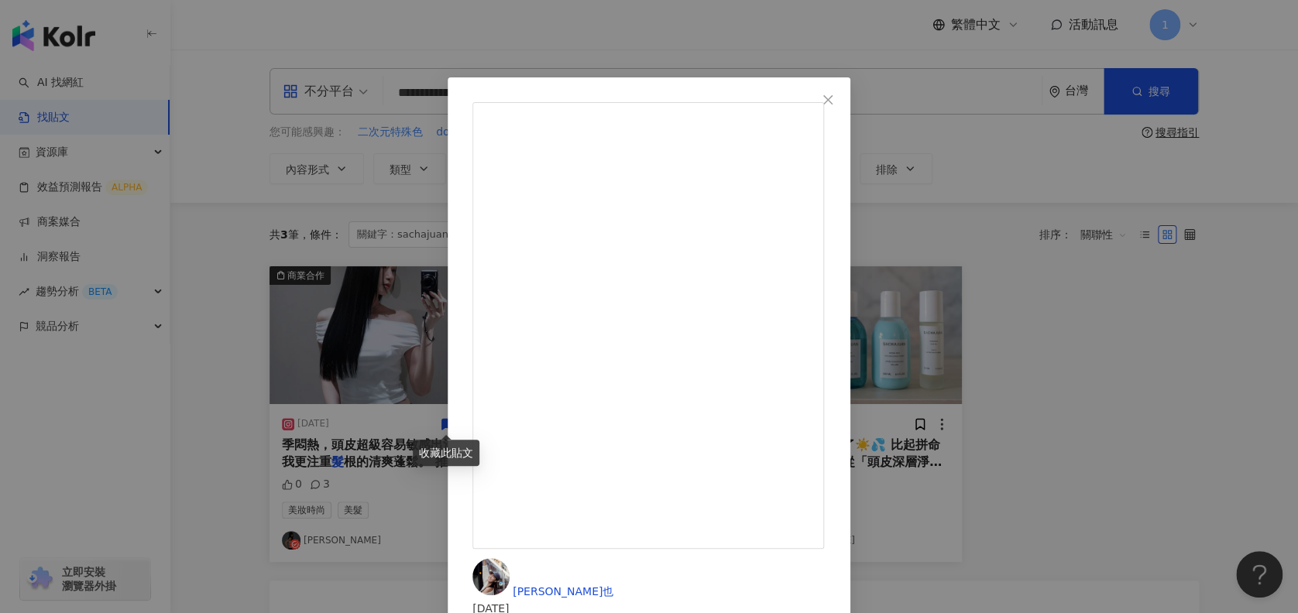
click at [834, 95] on icon "close" at bounding box center [828, 100] width 12 height 12
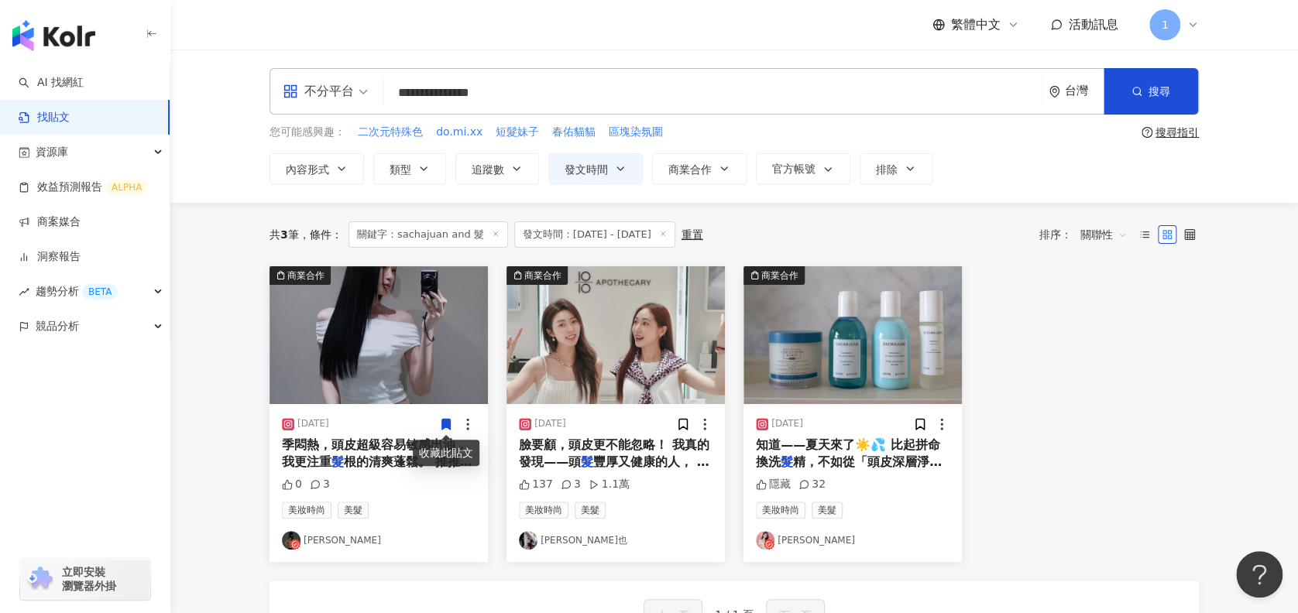
click at [837, 336] on img at bounding box center [853, 335] width 218 height 138
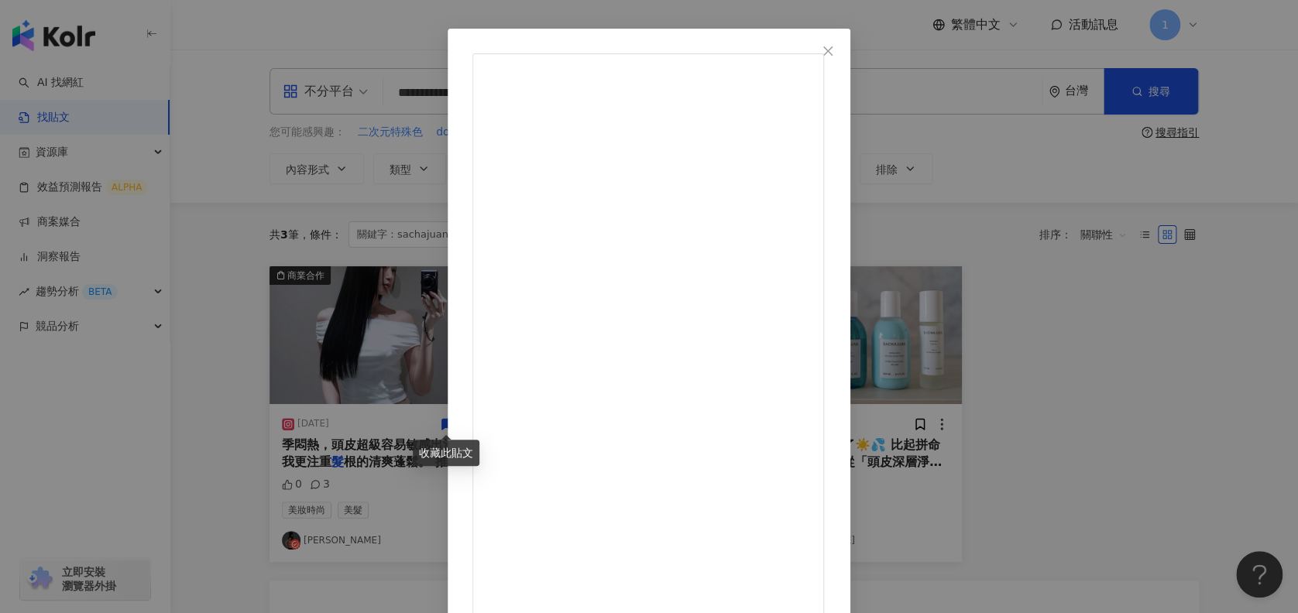
scroll to position [62, 0]
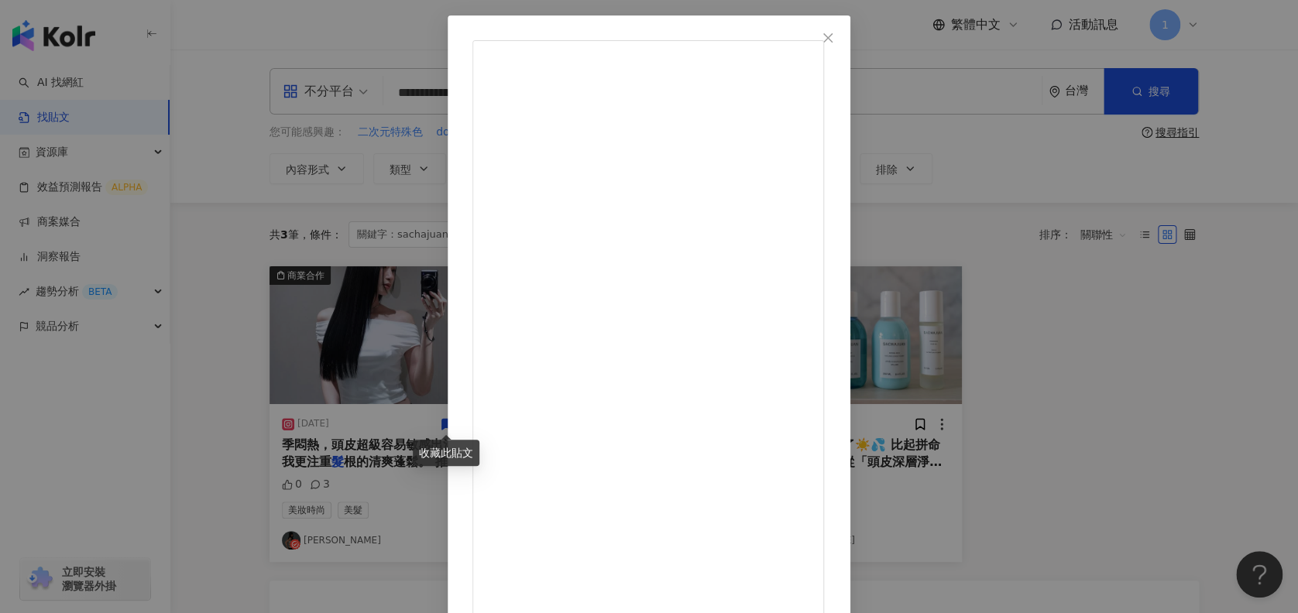
drag, startPoint x: 891, startPoint y: 348, endPoint x: 897, endPoint y: 356, distance: 9.9
drag, startPoint x: 897, startPoint y: 356, endPoint x: 1231, endPoint y: 71, distance: 438.5
click at [1231, 71] on div "[PERSON_NAME] [DATE] 隱藏 32 查看原始貼文" at bounding box center [649, 306] width 1298 height 613
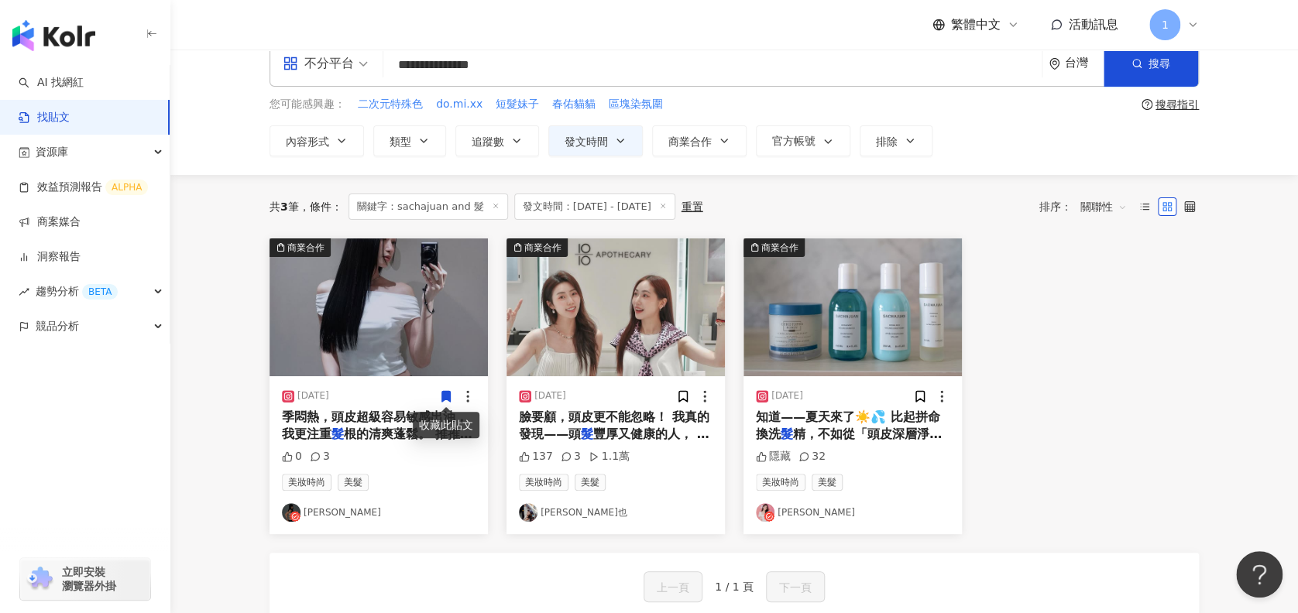
scroll to position [0, 0]
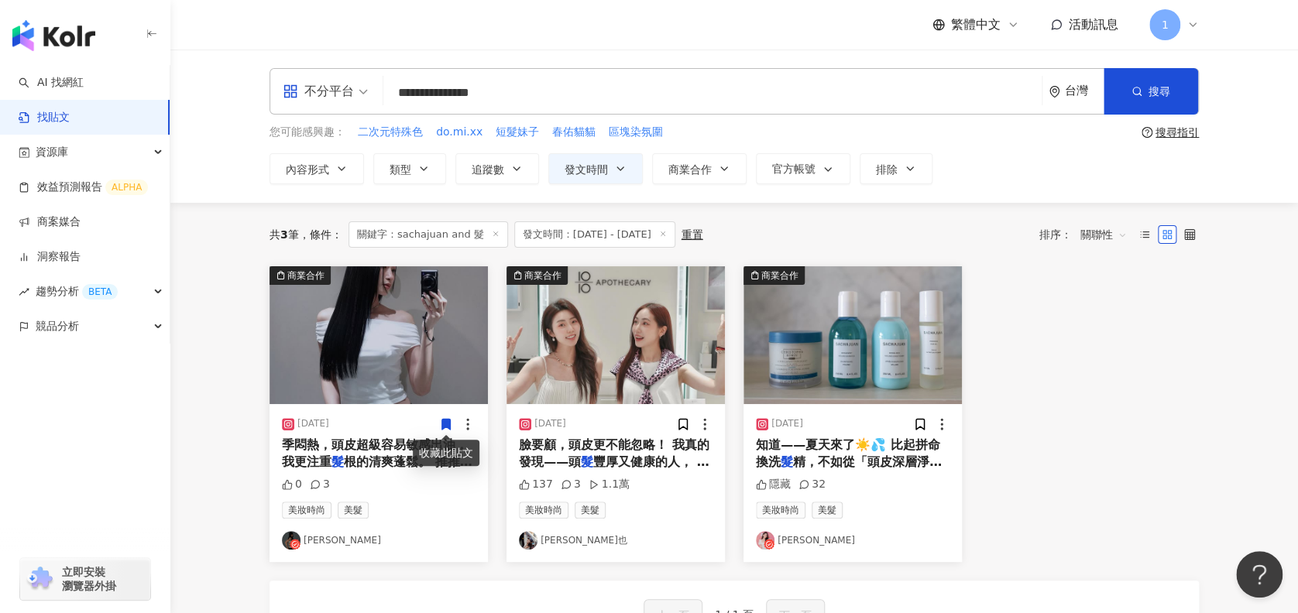
drag, startPoint x: 454, startPoint y: 90, endPoint x: 282, endPoint y: 91, distance: 172.0
click at [289, 86] on div "**********" at bounding box center [735, 91] width 930 height 46
type input "**********"
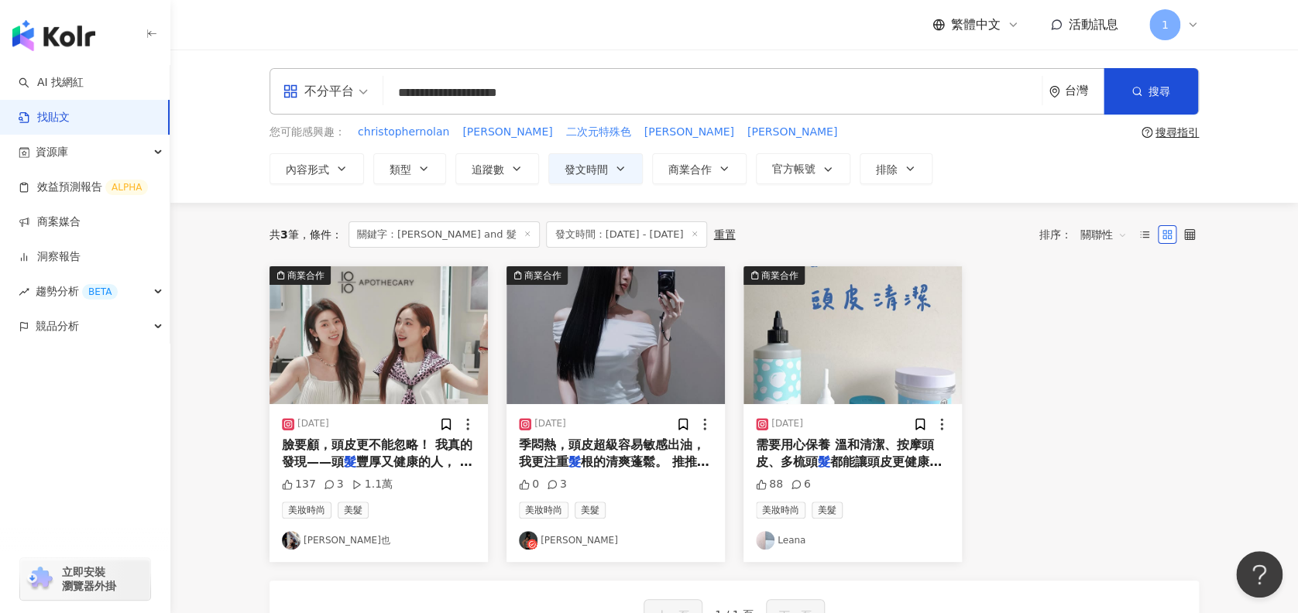
click at [864, 384] on img at bounding box center [853, 335] width 218 height 138
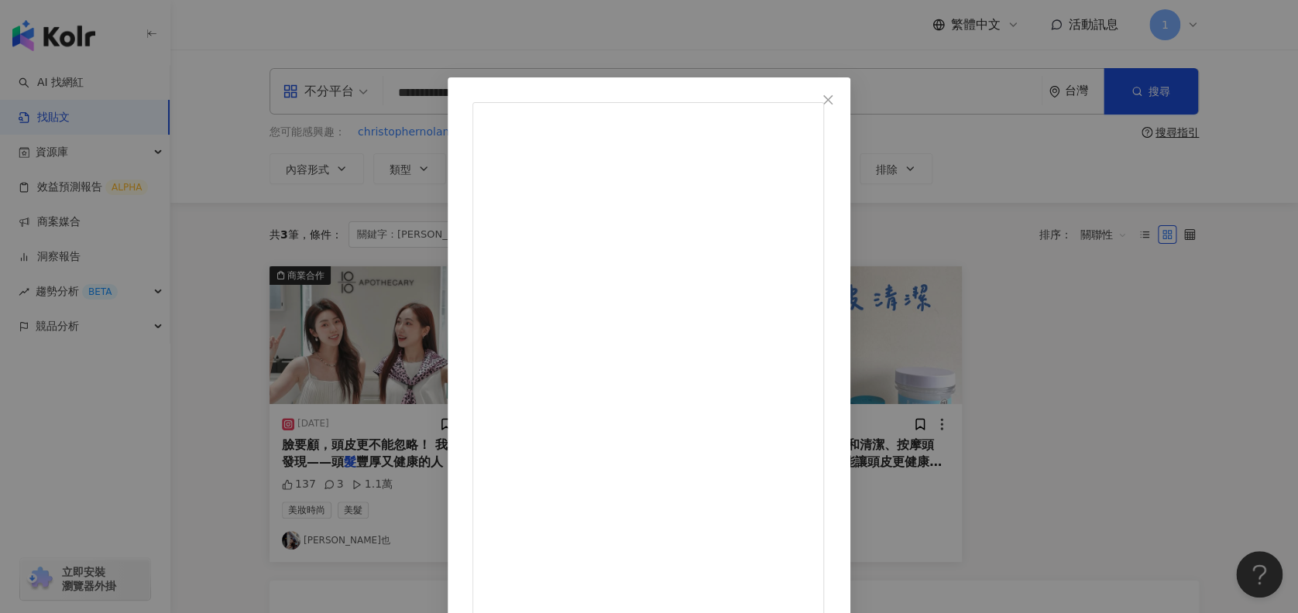
scroll to position [81, 0]
